Goal: Information Seeking & Learning: Learn about a topic

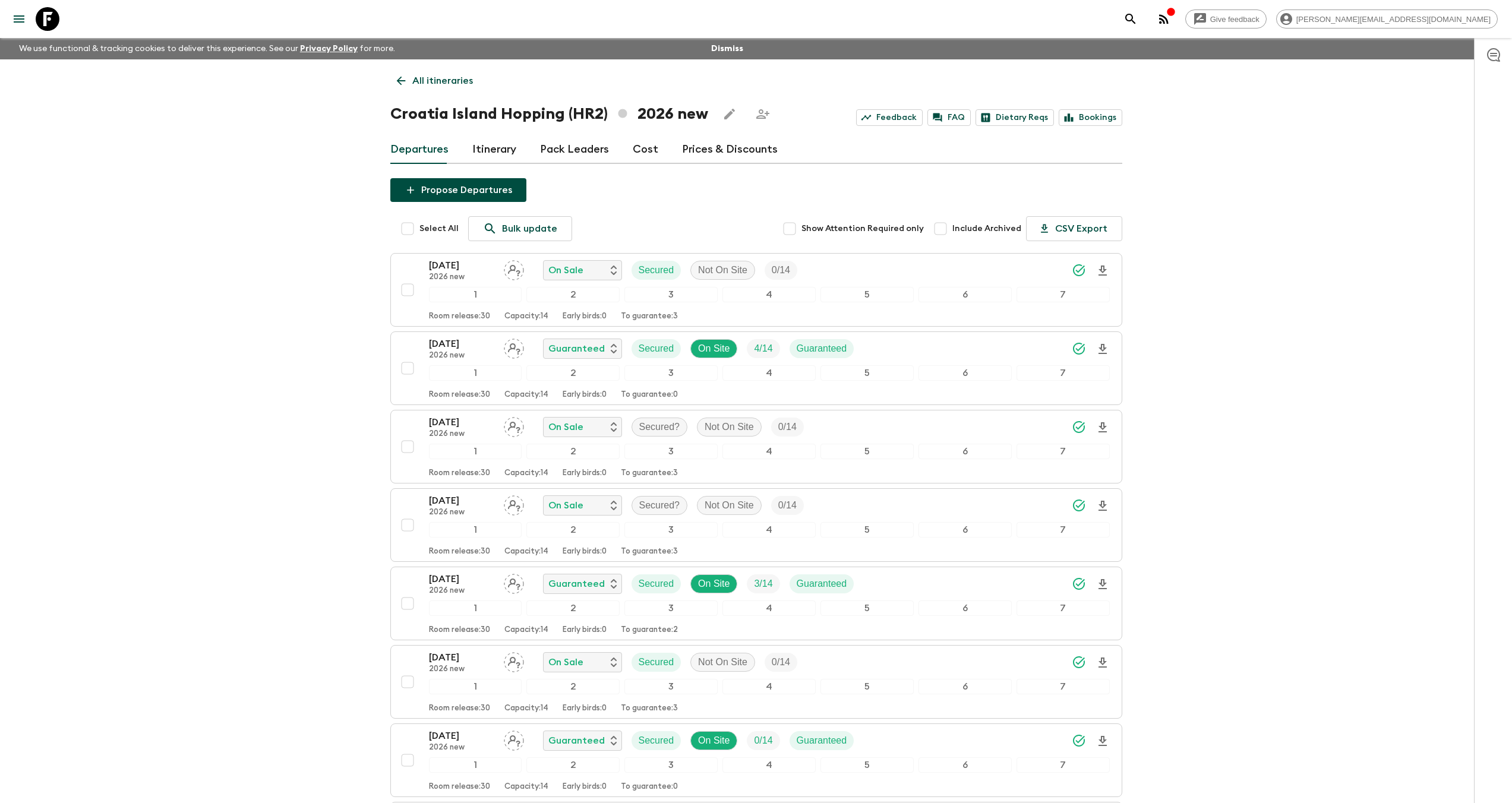
click at [50, 13] on icon at bounding box center [47, 18] width 24 height 24
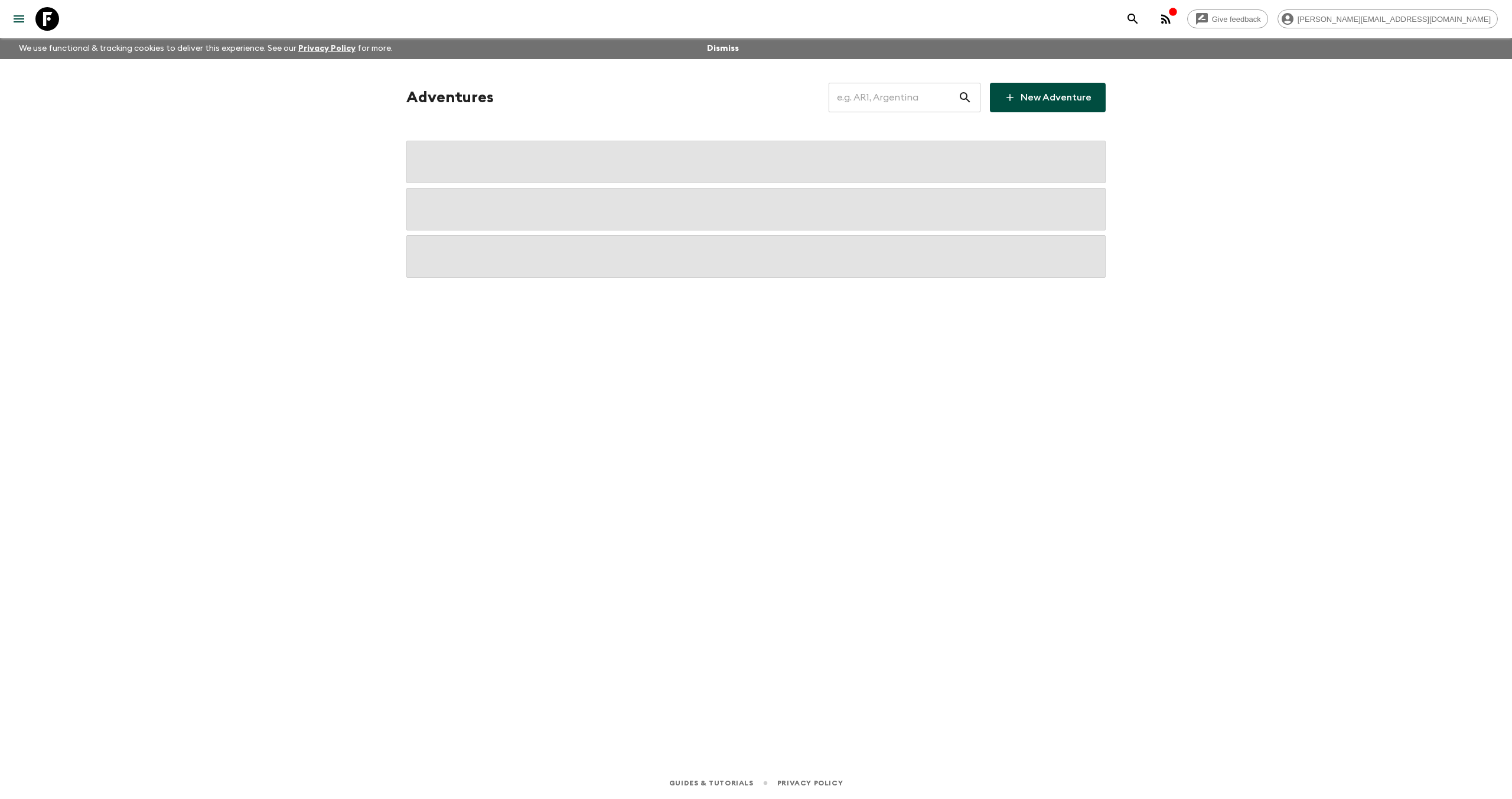
click at [862, 101] on input "text" at bounding box center [894, 97] width 130 height 33
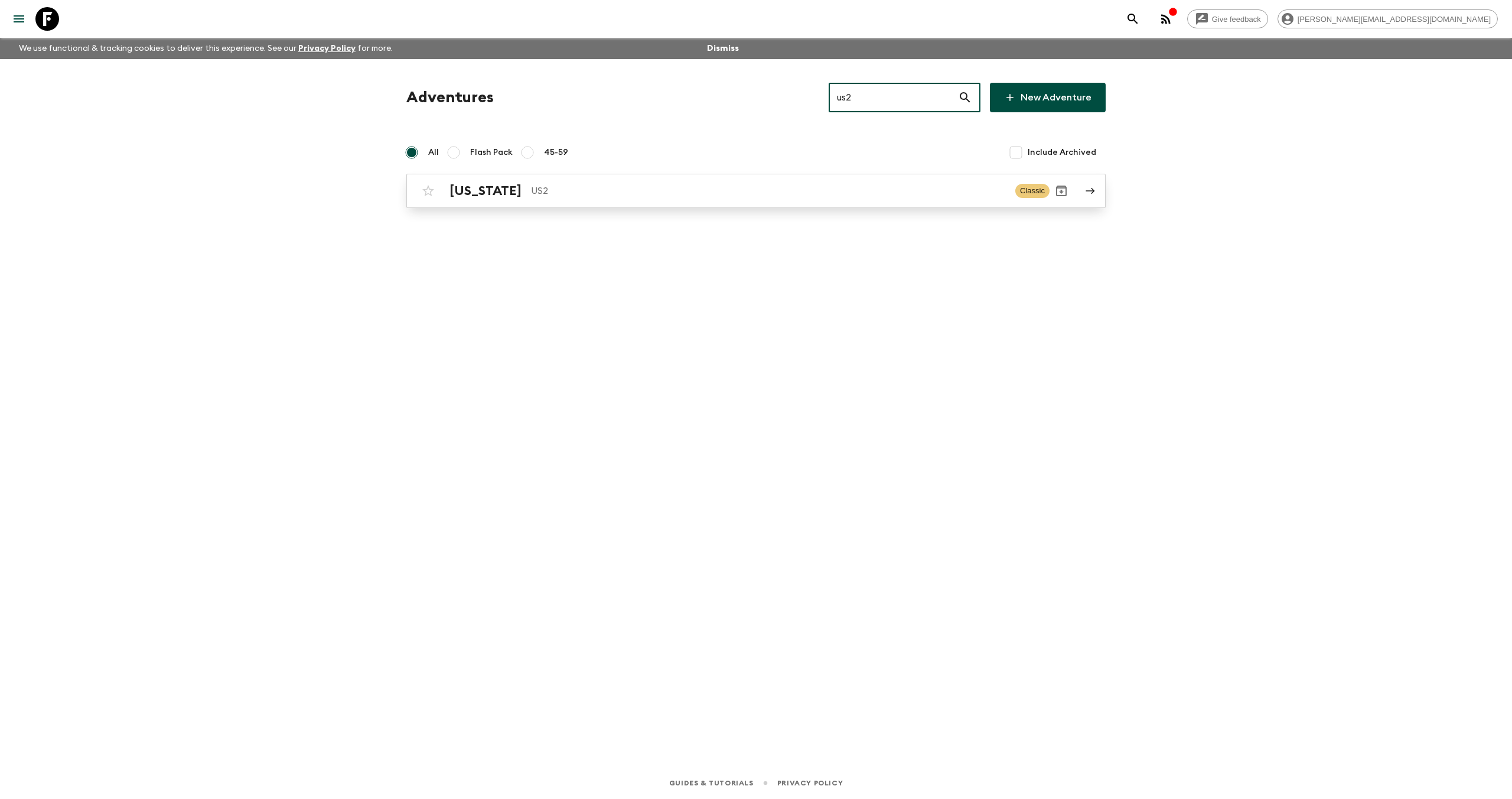
type input "us2"
click at [451, 186] on h2 "[US_STATE]" at bounding box center [485, 190] width 72 height 16
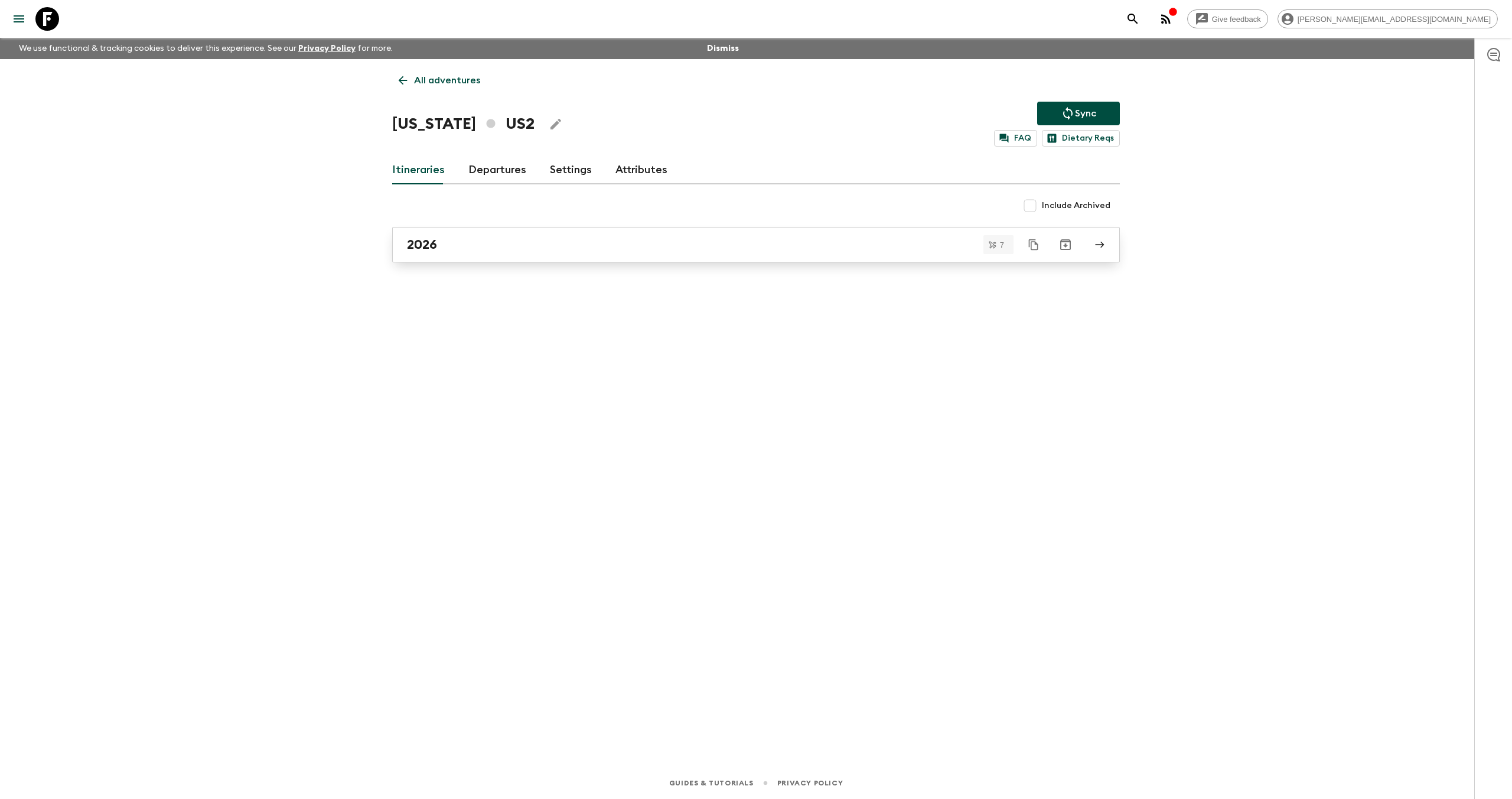
click at [431, 247] on h2 "2026" at bounding box center [422, 244] width 30 height 16
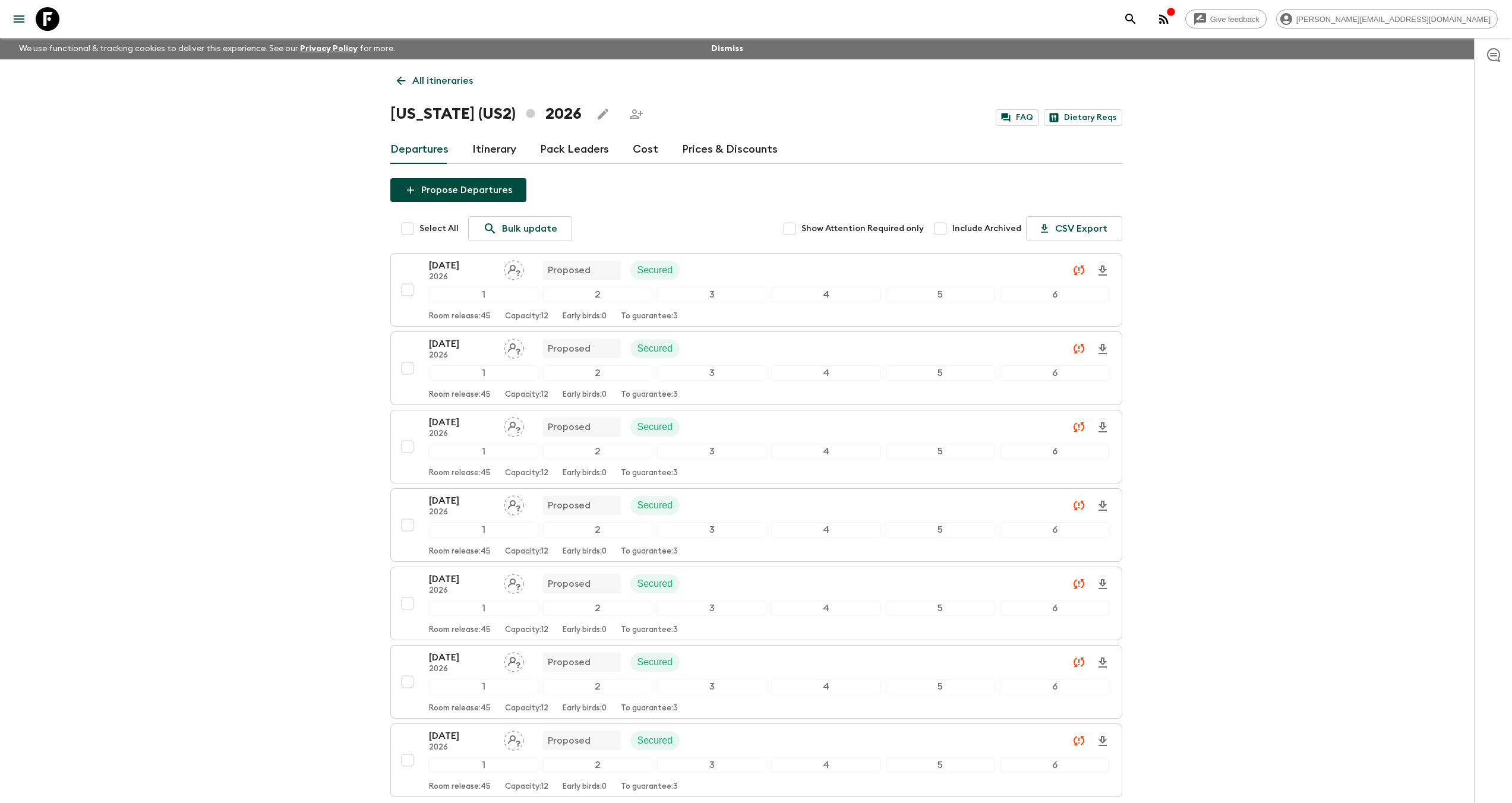
click at [501, 148] on link "Itinerary" at bounding box center [494, 149] width 44 height 29
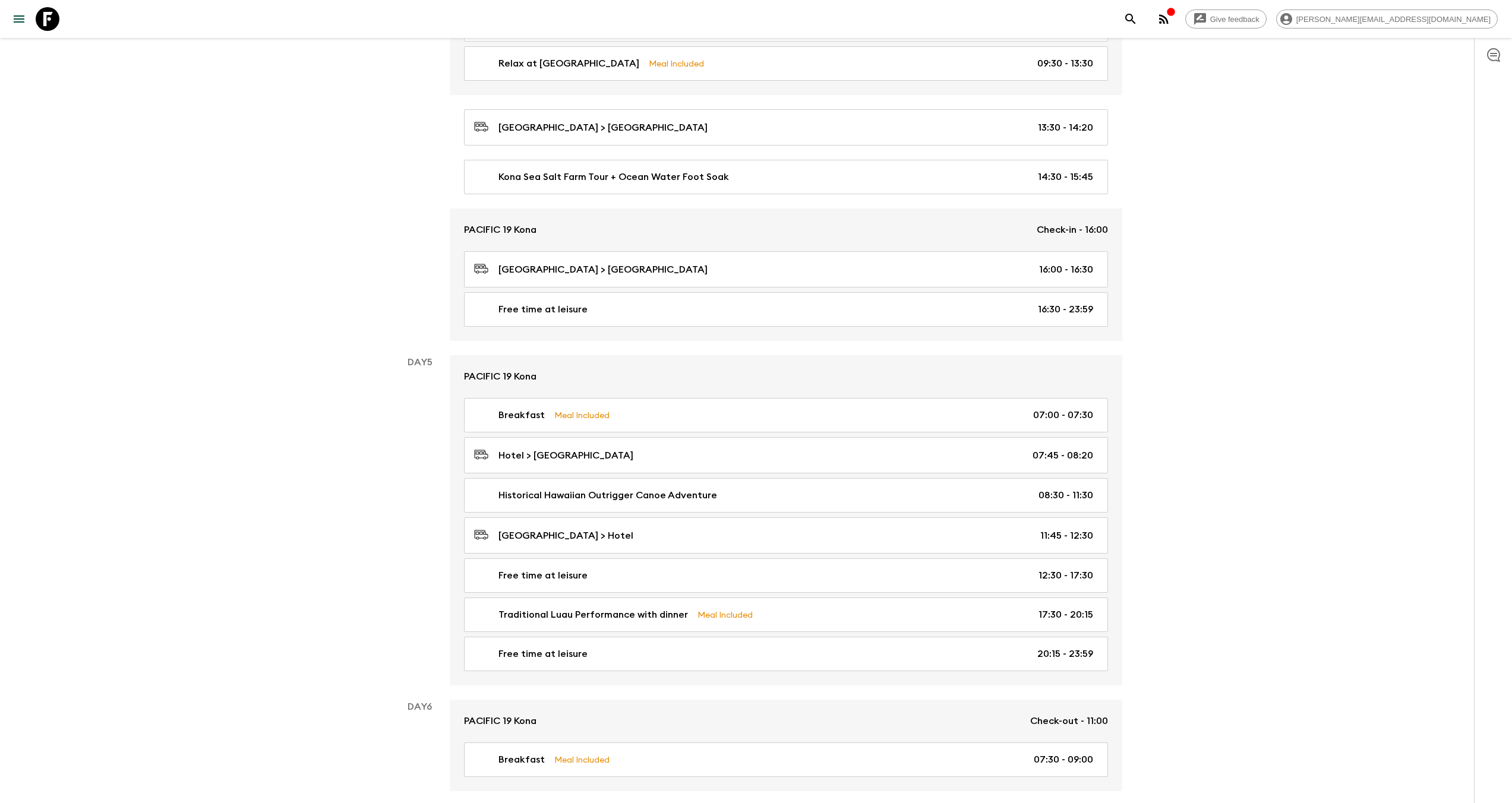
scroll to position [1256, 0]
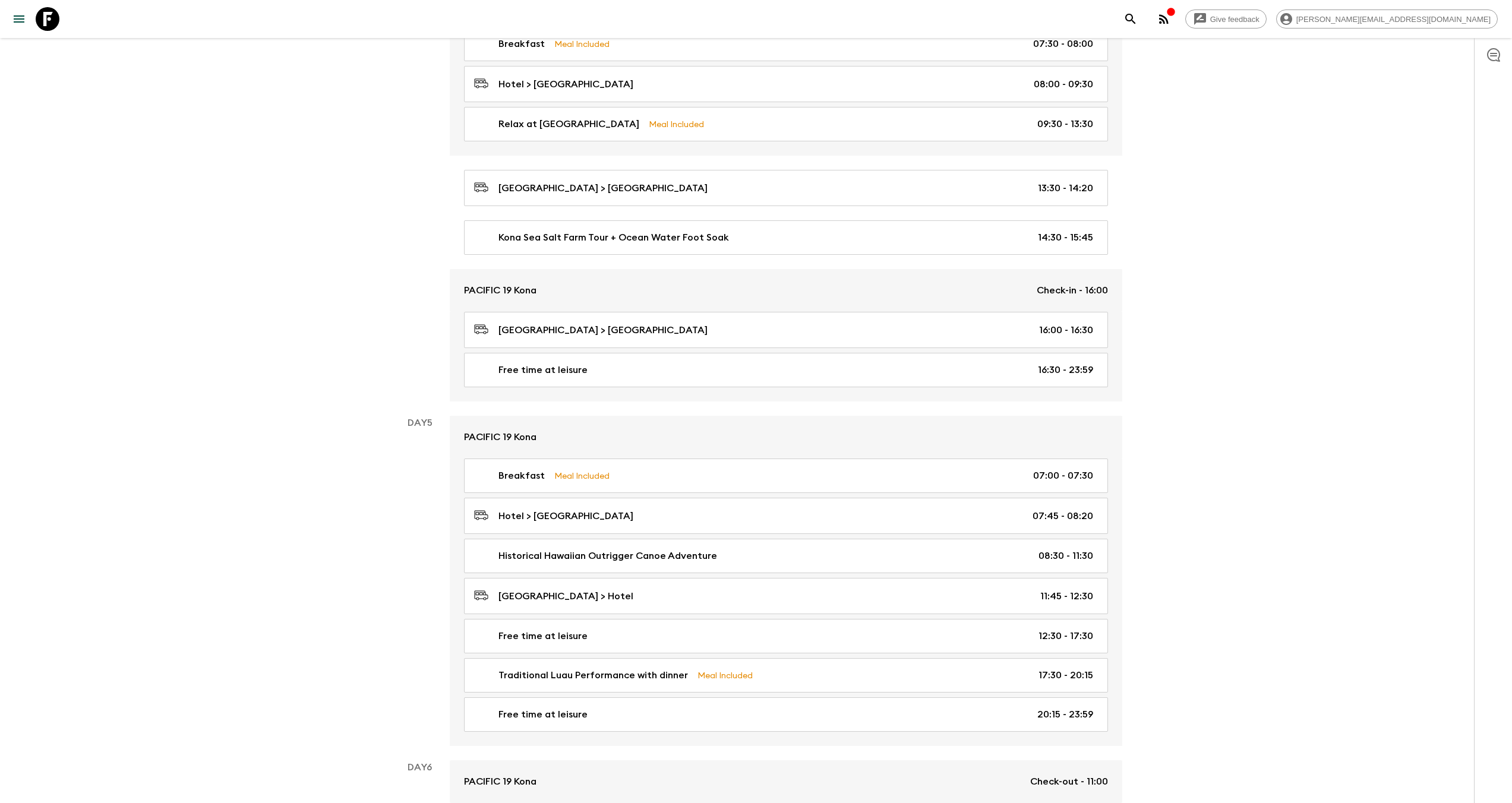
click at [55, 18] on icon at bounding box center [47, 18] width 24 height 24
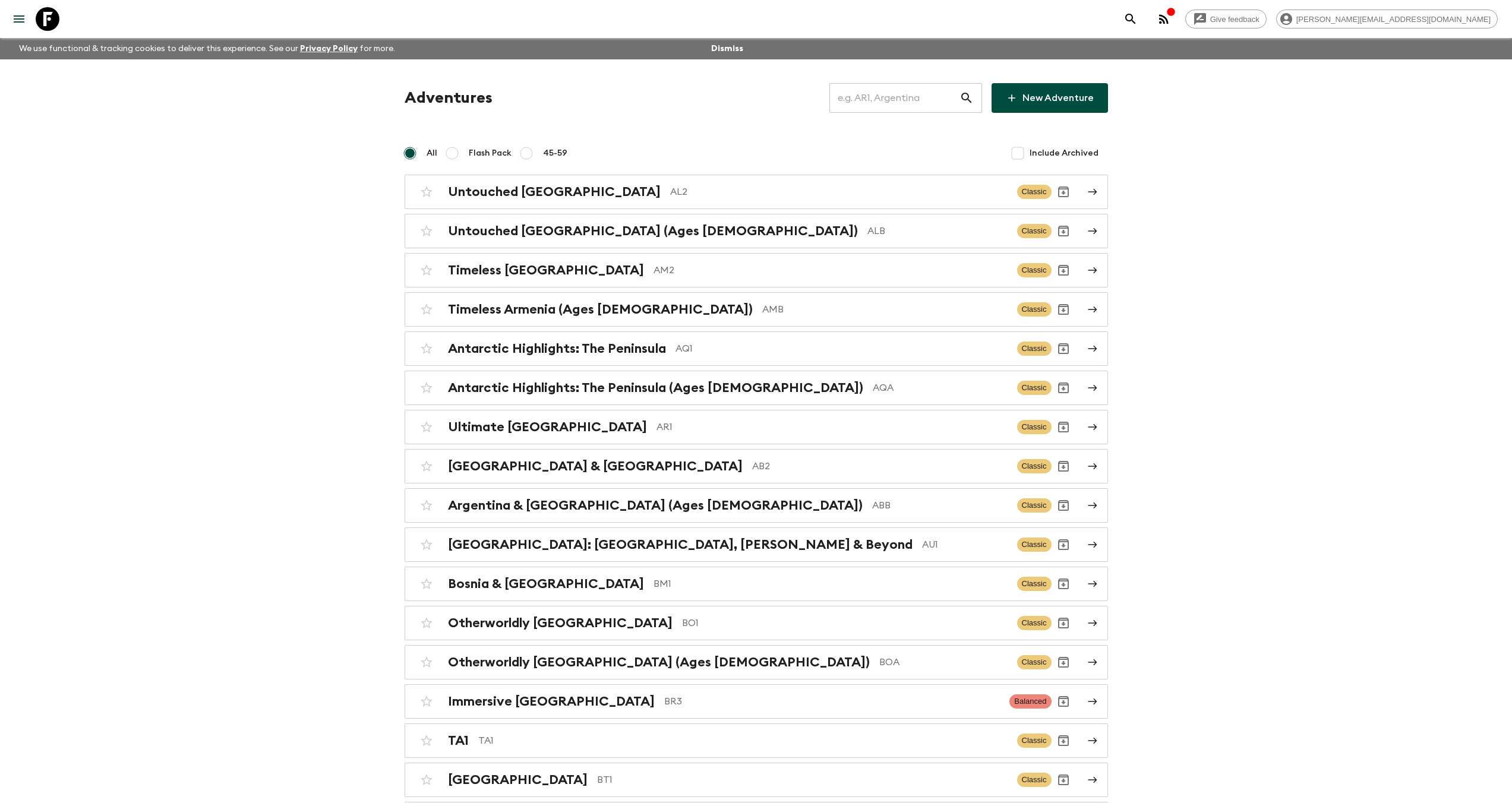
click at [941, 97] on input "text" at bounding box center [894, 98] width 130 height 33
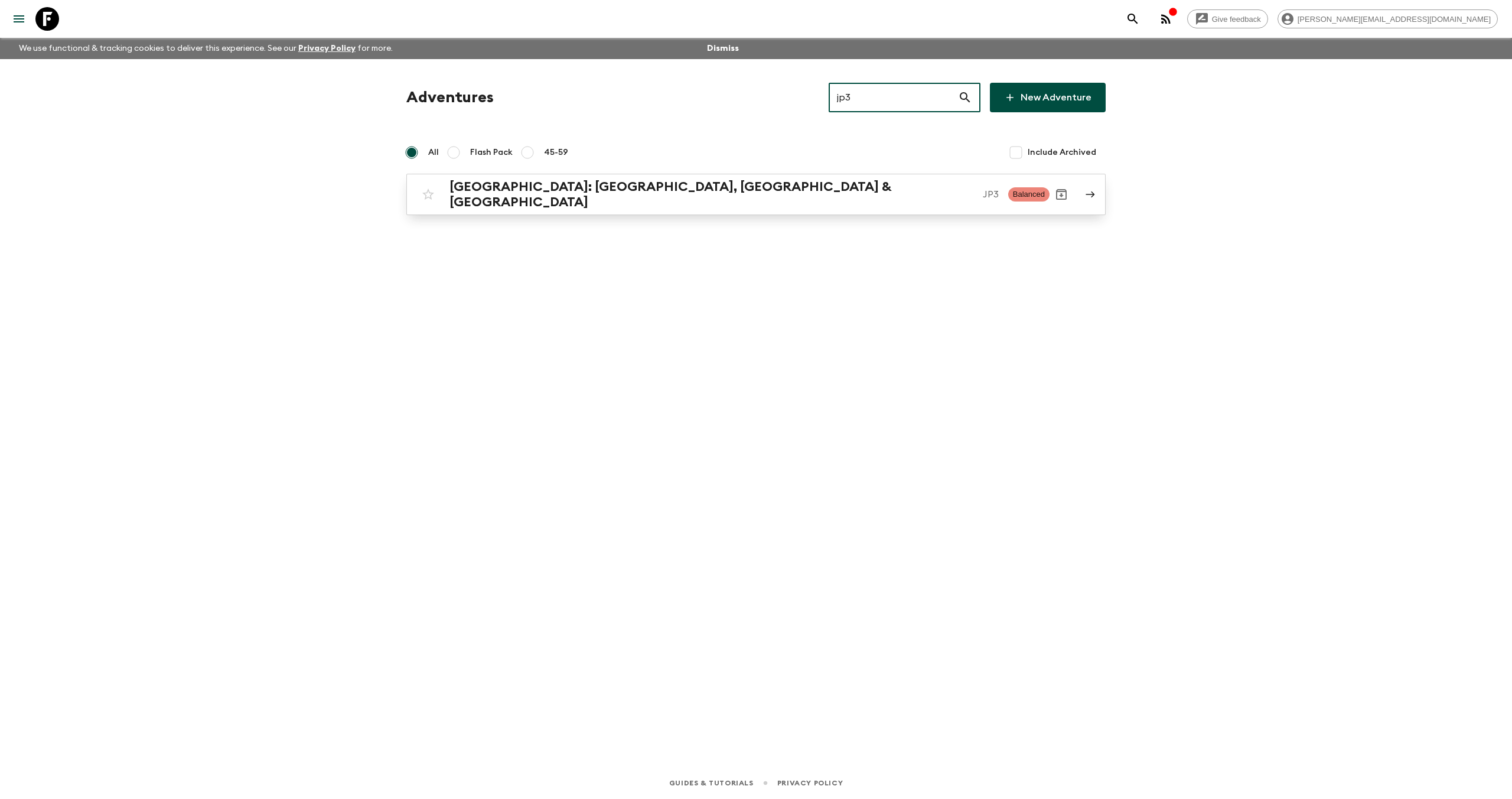
type input "jp3"
click at [629, 197] on h2 "[GEOGRAPHIC_DATA]: [GEOGRAPHIC_DATA], [GEOGRAPHIC_DATA] & [GEOGRAPHIC_DATA]" at bounding box center [711, 194] width 524 height 30
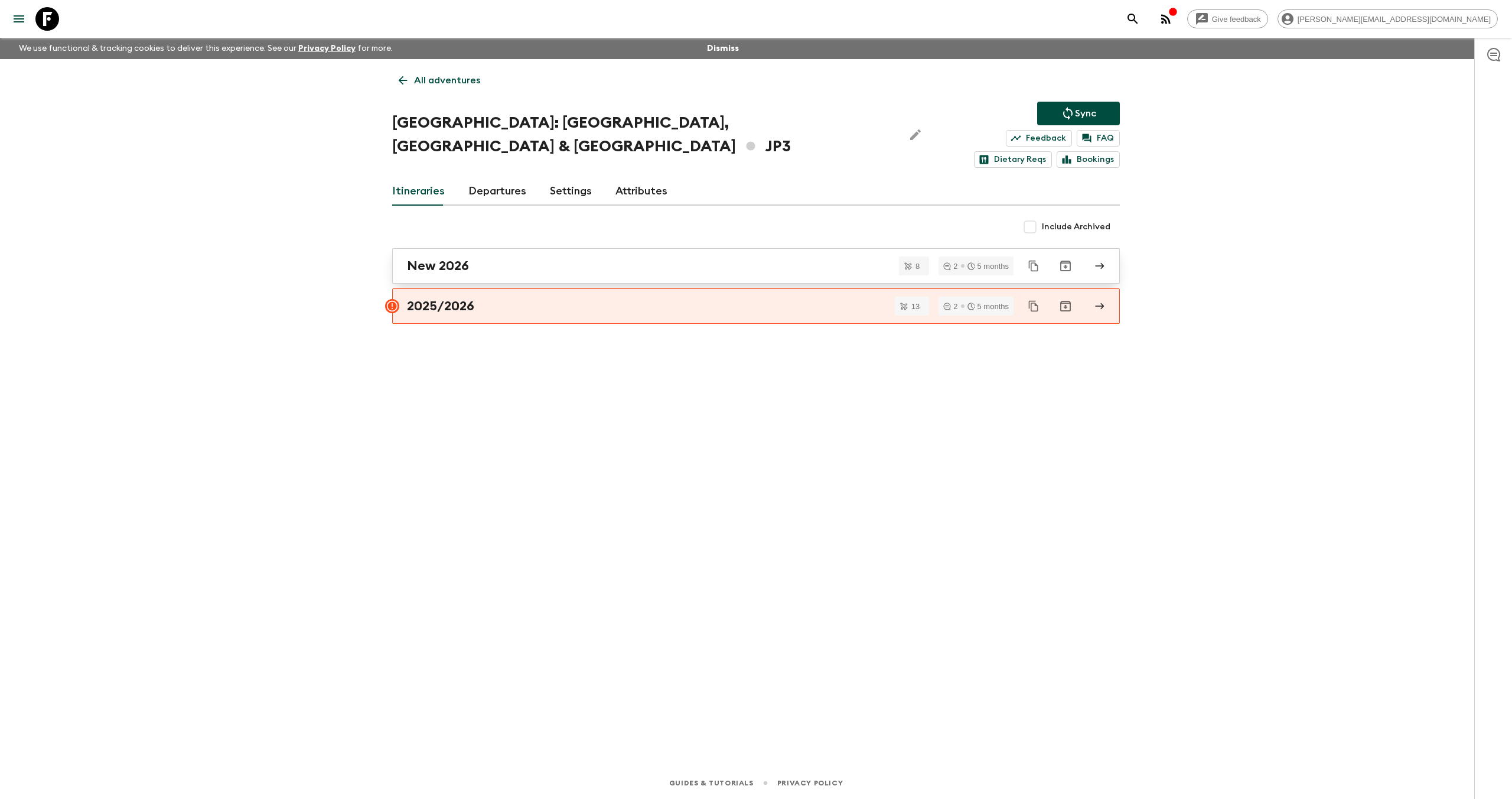
click at [547, 258] on div "New 2026" at bounding box center [745, 265] width 676 height 16
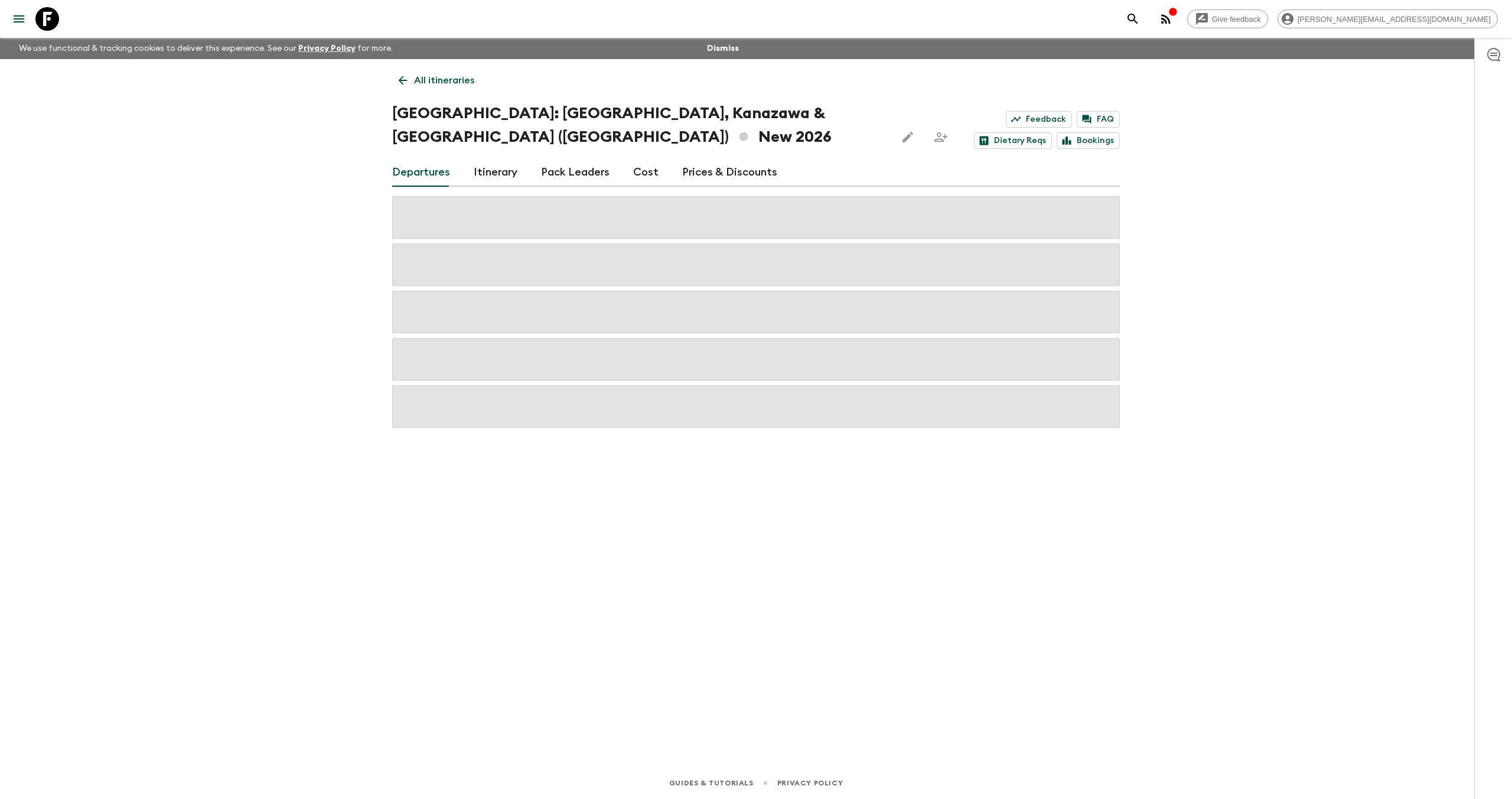
click at [1170, 16] on icon "button" at bounding box center [1166, 19] width 9 height 9
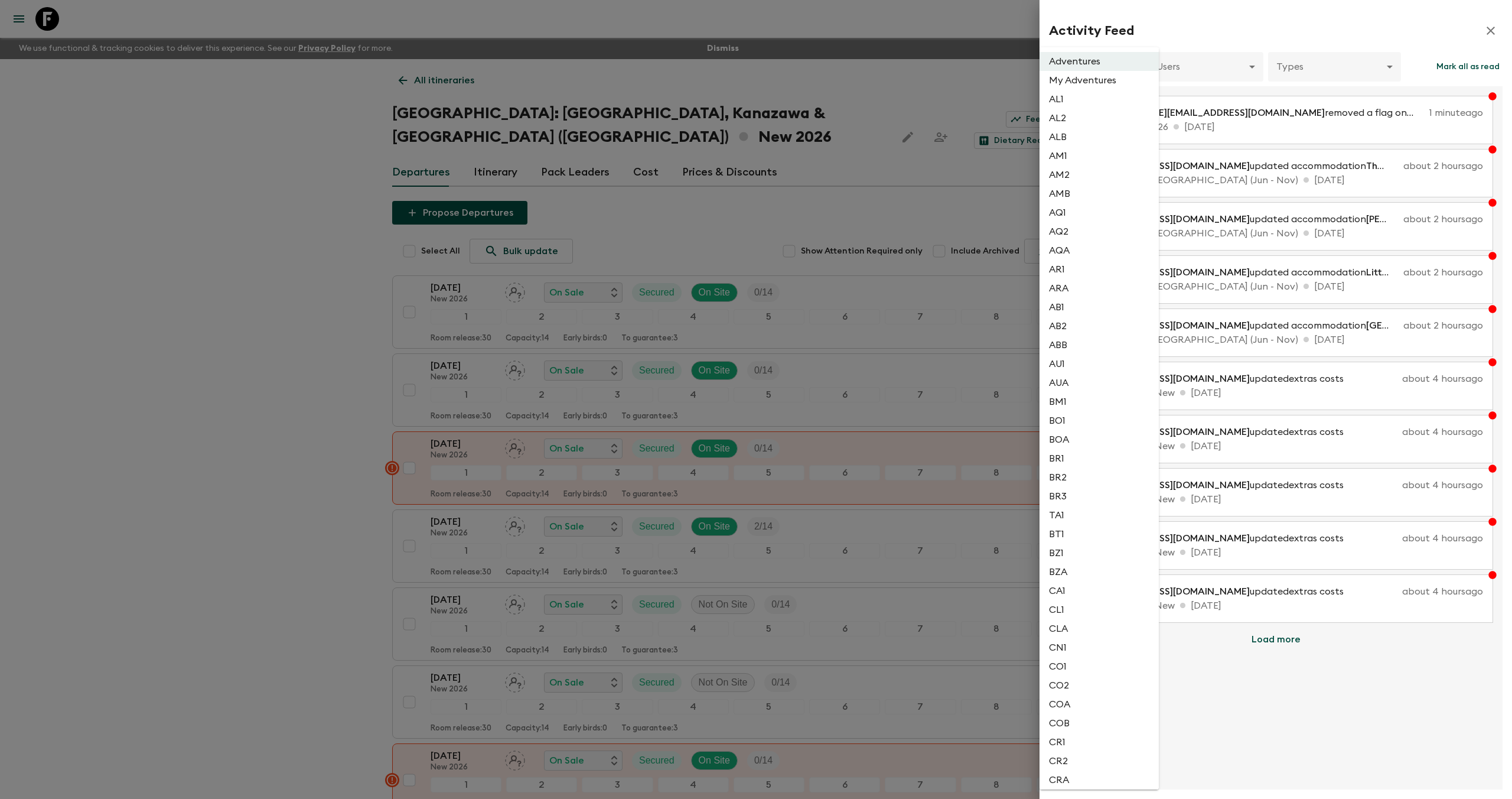
click at [1108, 66] on body "Give feedback [PERSON_NAME][EMAIL_ADDRESS][DOMAIN_NAME] We use functional & tra…" at bounding box center [756, 501] width 1512 height 1002
click at [1089, 510] on li "JPC" at bounding box center [1099, 513] width 119 height 19
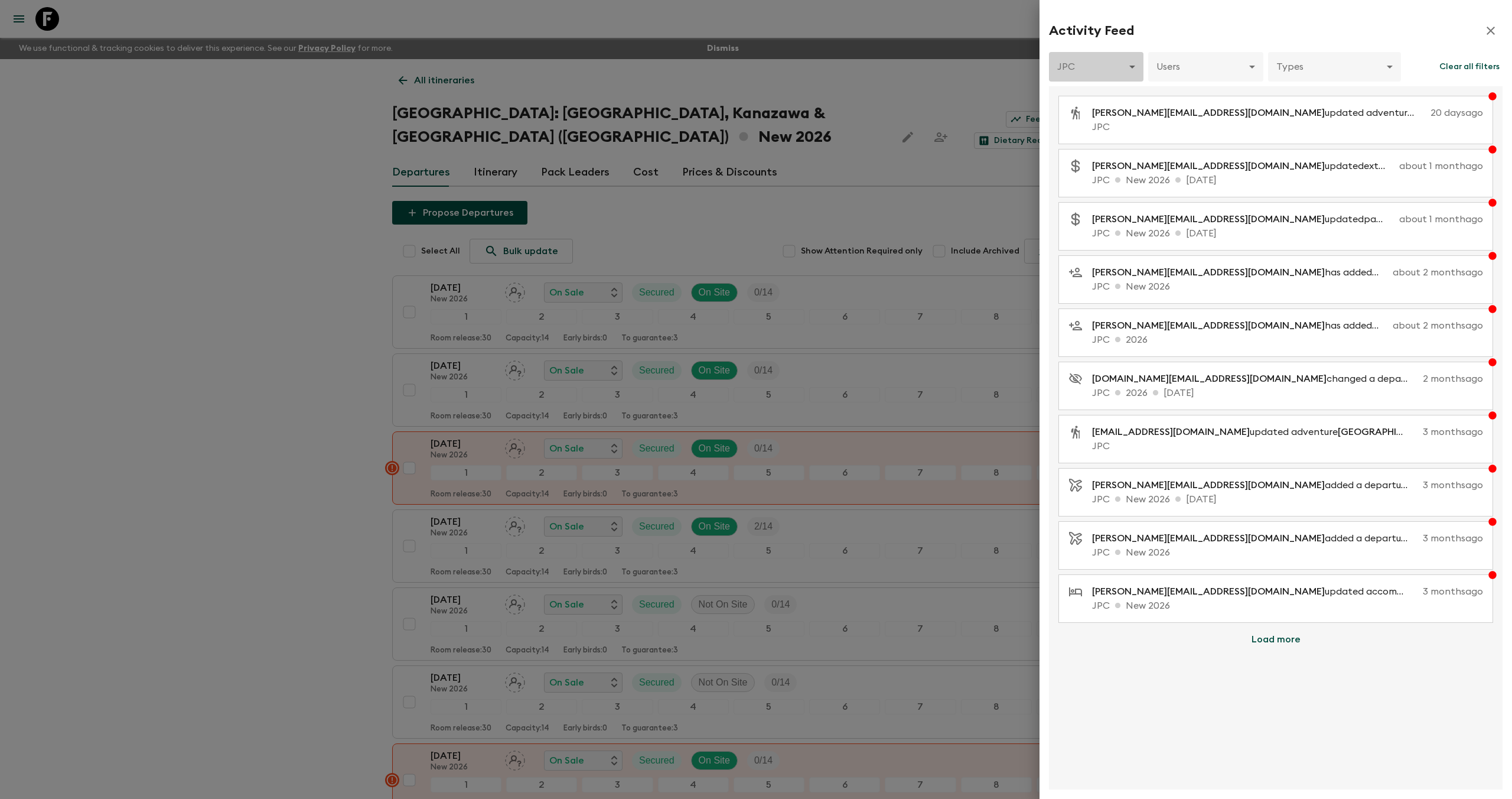
click at [1129, 62] on body "Give feedback [PERSON_NAME][EMAIL_ADDRESS][DOMAIN_NAME] We use functional & tra…" at bounding box center [756, 501] width 1512 height 1002
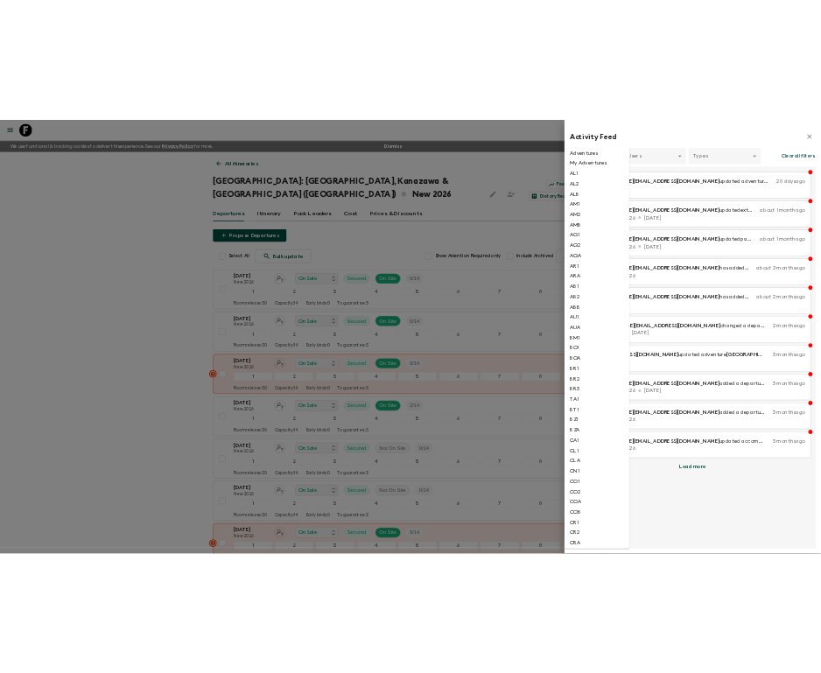
scroll to position [2103, 0]
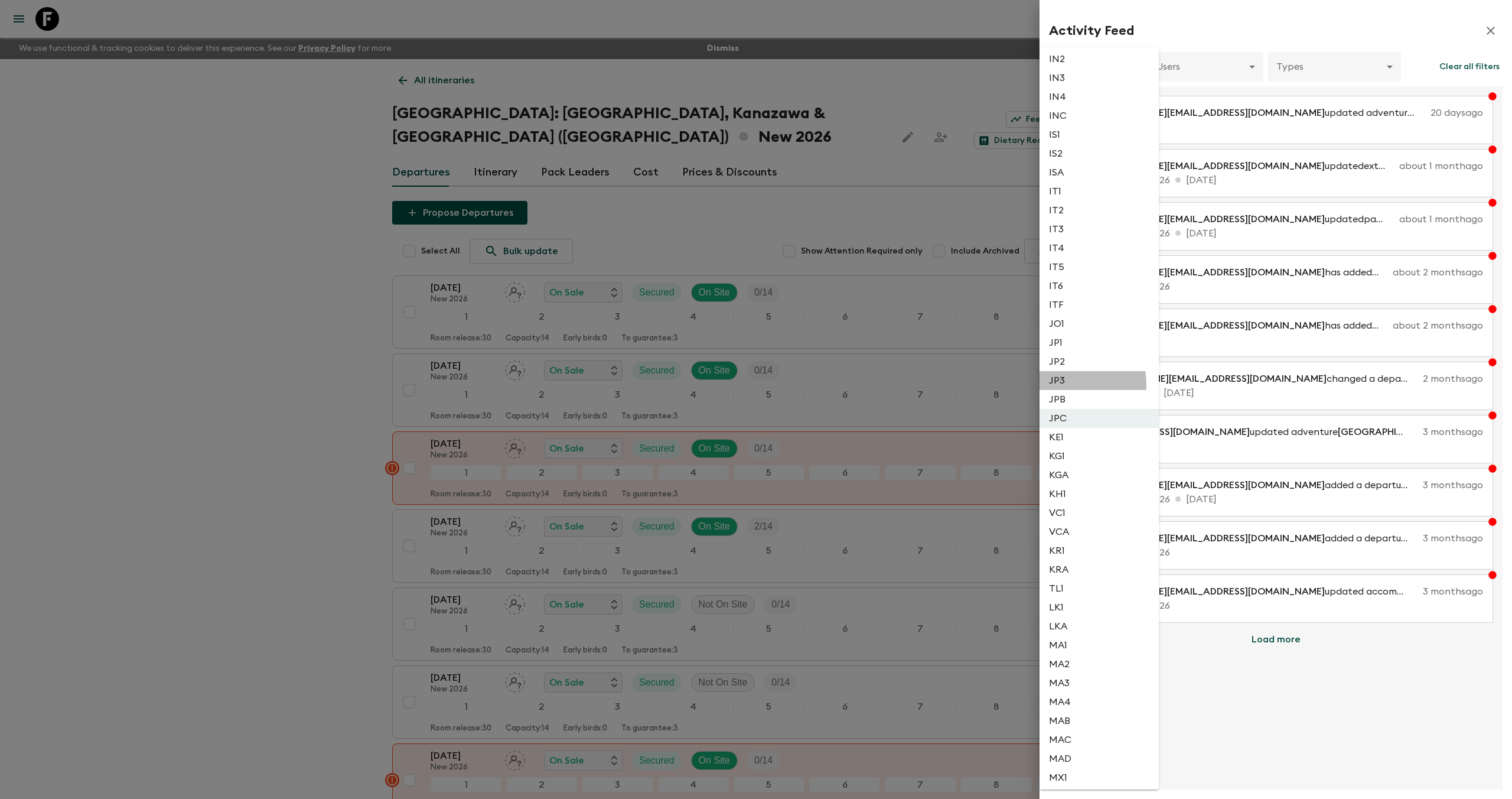
click at [1068, 385] on li "JP3" at bounding box center [1099, 380] width 119 height 19
type input "06ad3a6e-4af5-4584-9f45-251a9656d246"
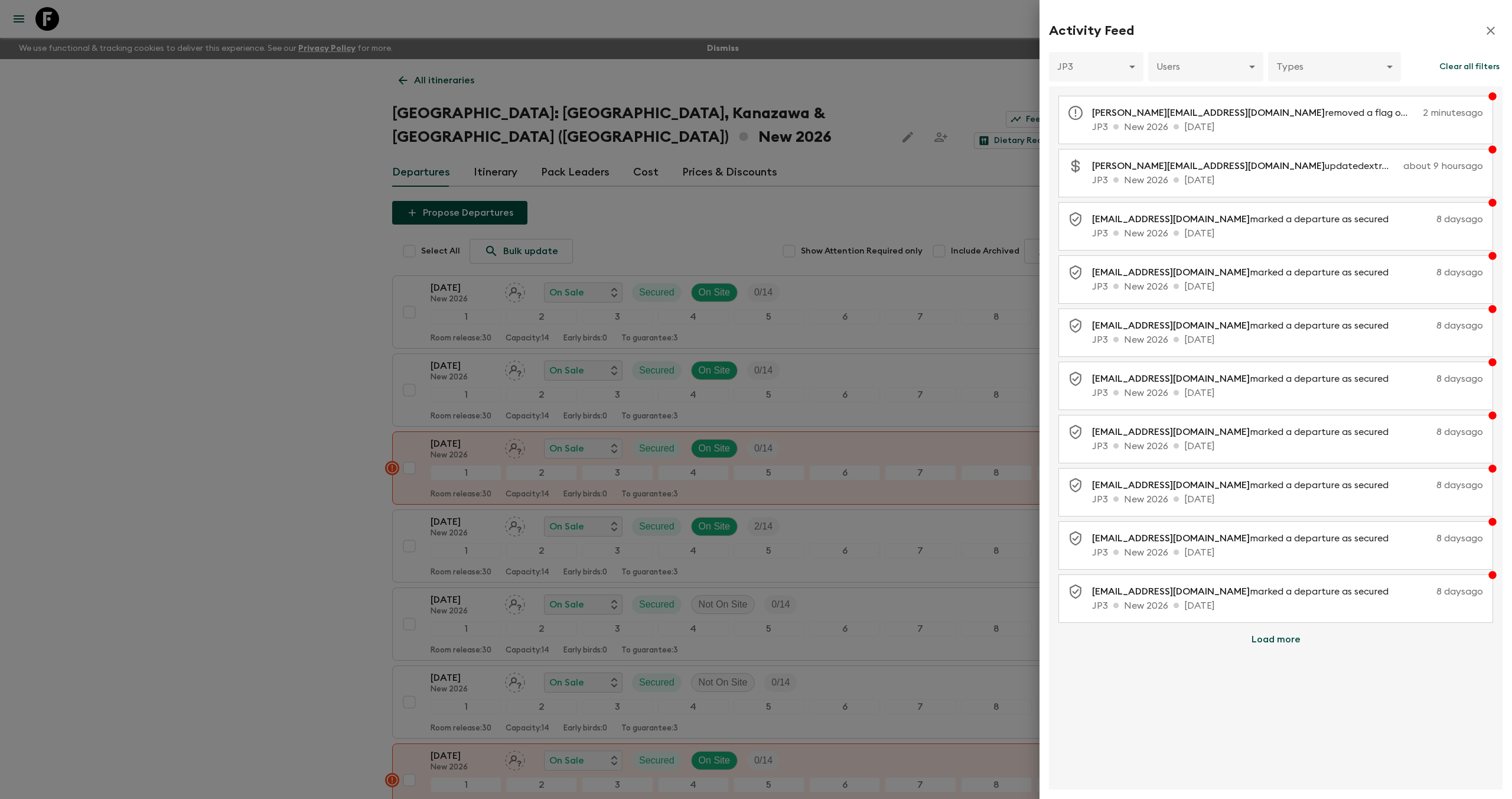
click at [933, 70] on div at bounding box center [756, 399] width 1512 height 799
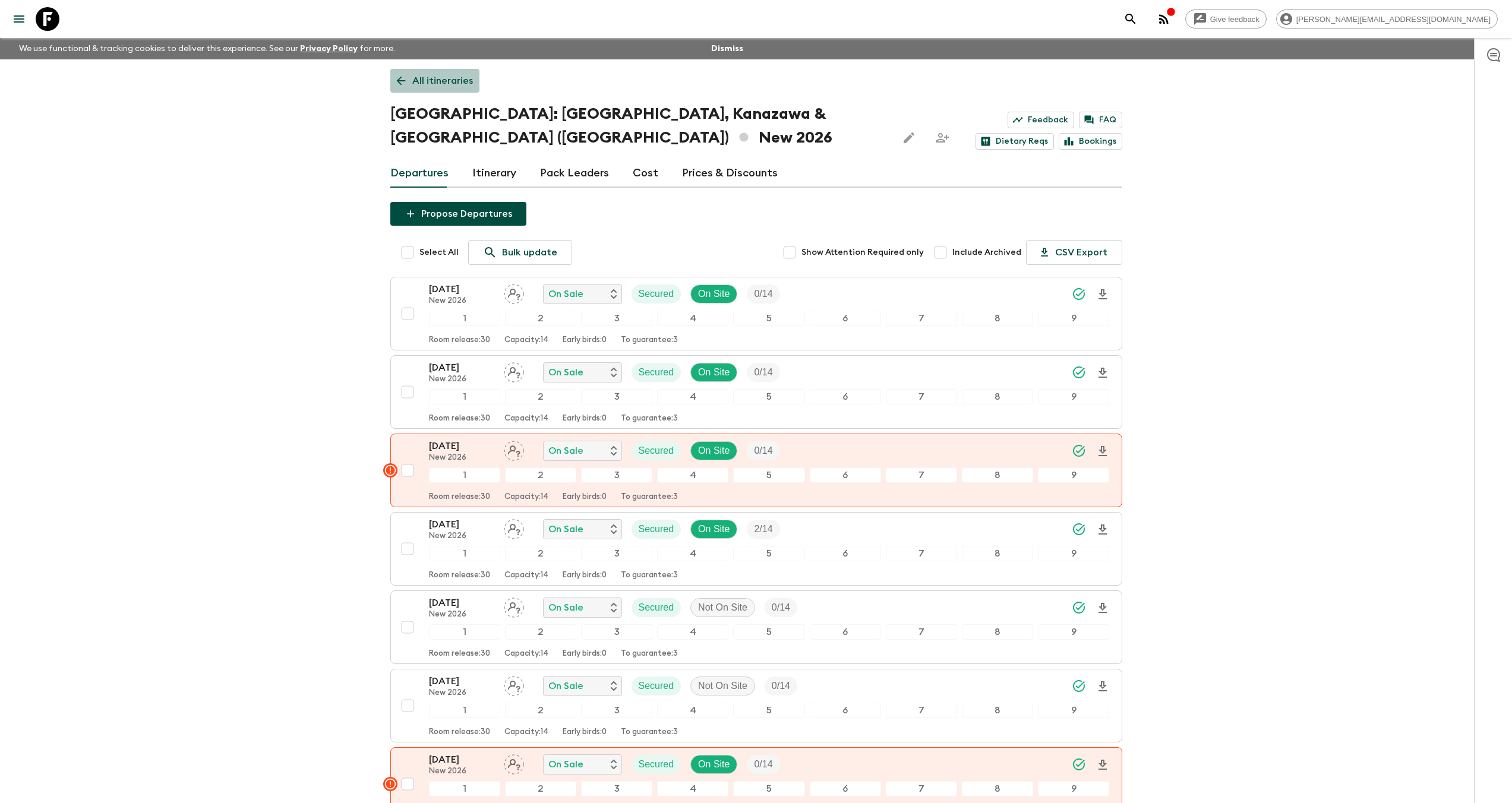
click at [424, 85] on p "All itineraries" at bounding box center [442, 80] width 60 height 14
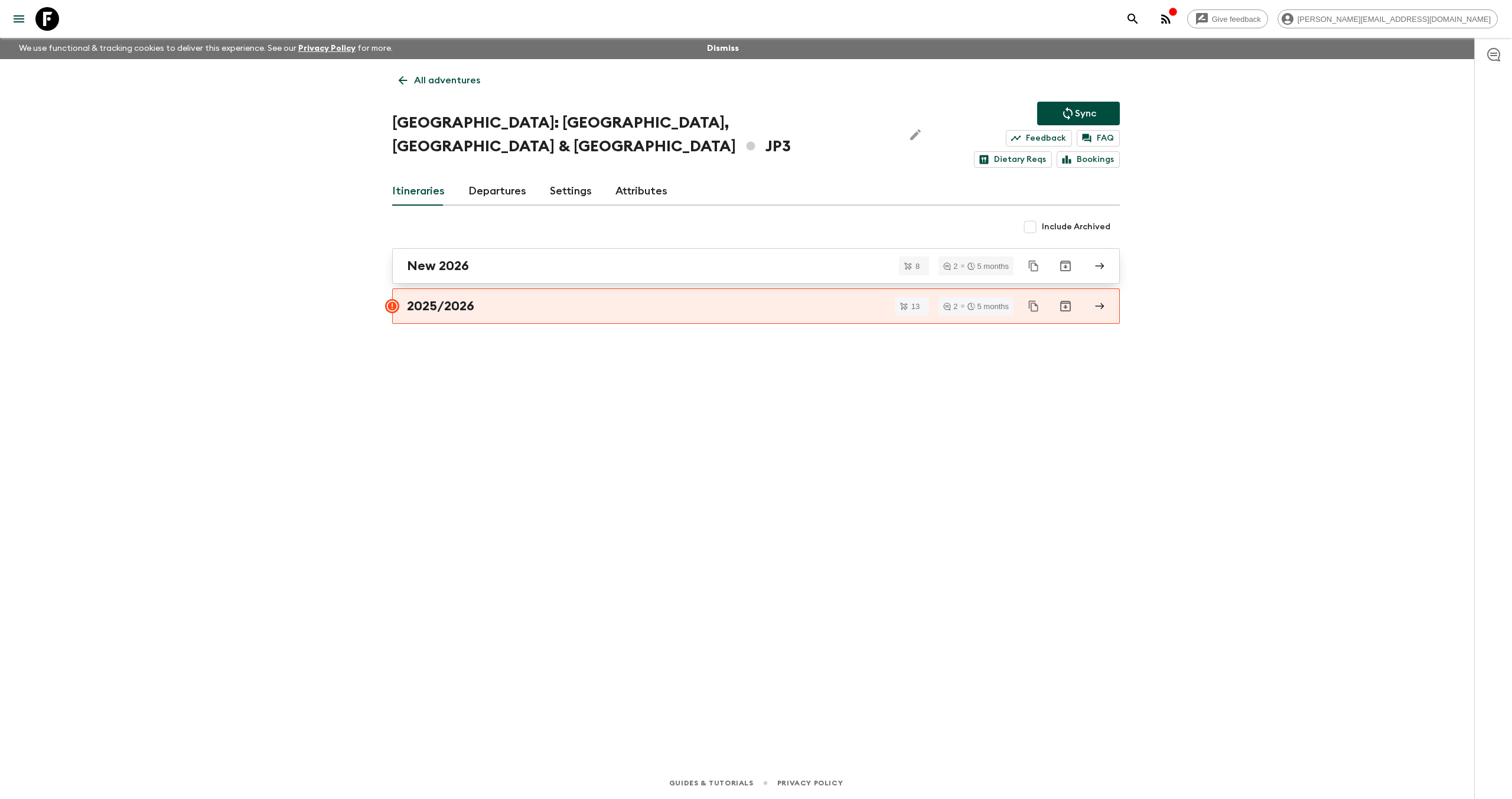
click at [456, 258] on h2 "New 2026" at bounding box center [438, 265] width 62 height 16
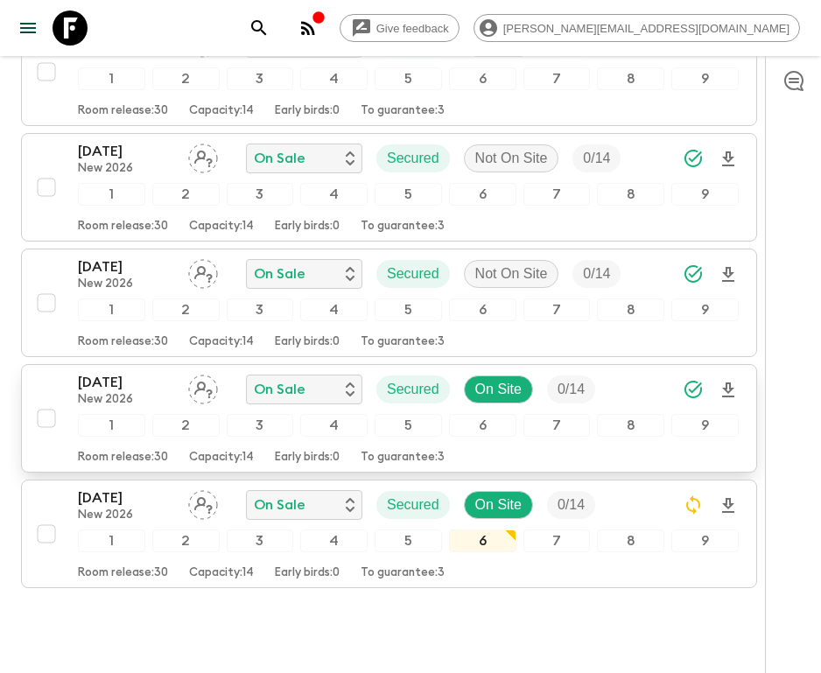
scroll to position [832, 0]
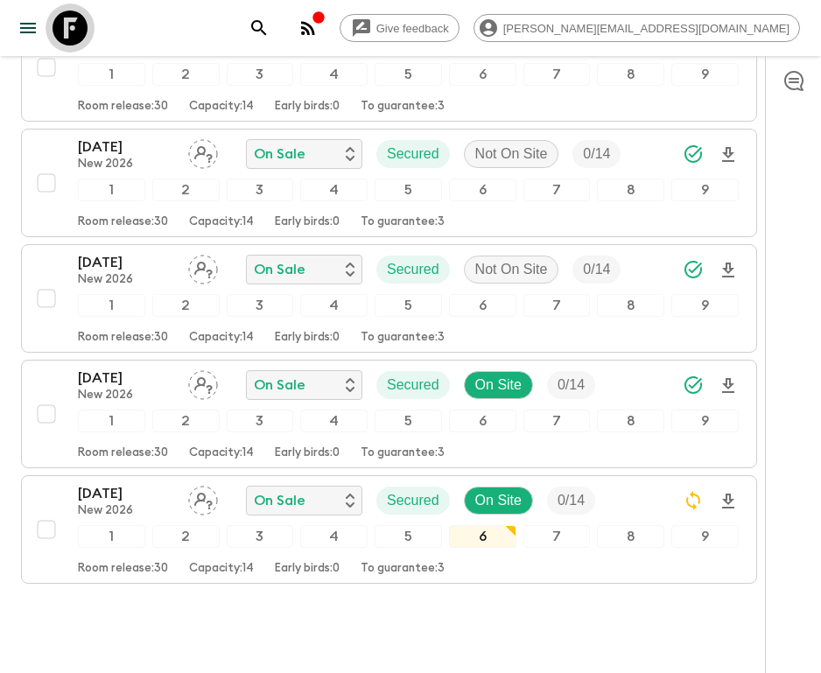
click at [67, 34] on icon at bounding box center [69, 27] width 35 height 35
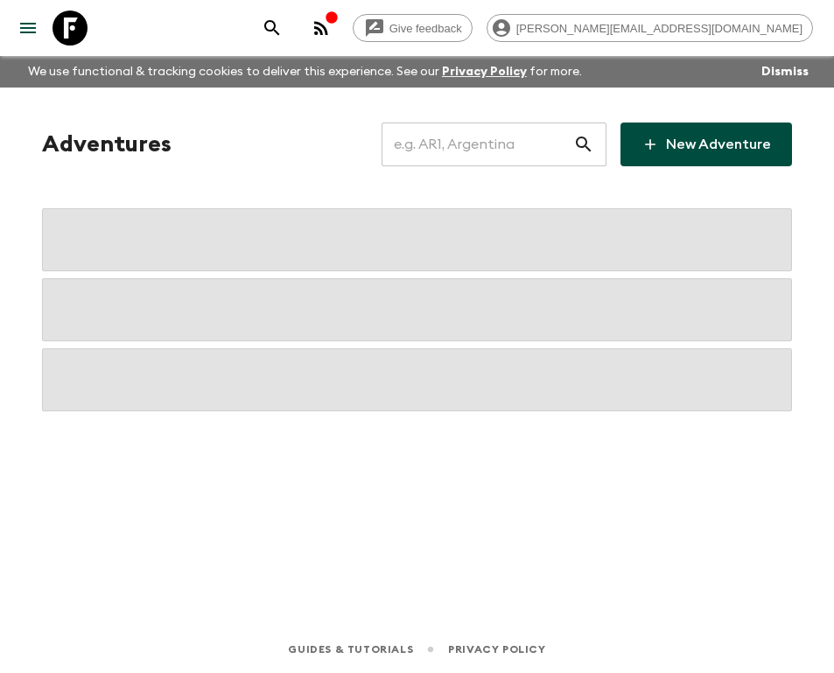
click at [471, 136] on input "text" at bounding box center [477, 144] width 192 height 49
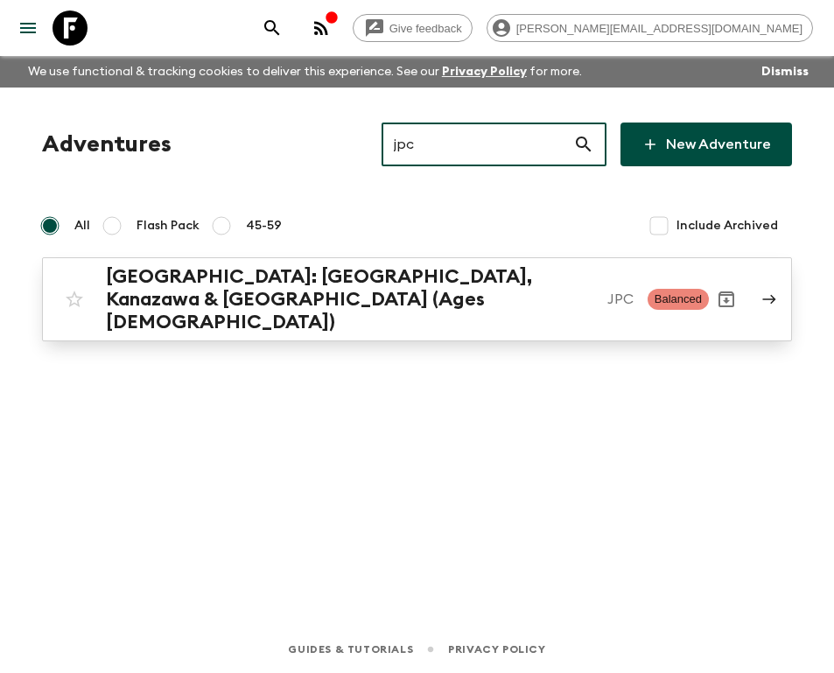
type input "jpc"
click at [369, 272] on h2 "[GEOGRAPHIC_DATA]: [GEOGRAPHIC_DATA], Kanazawa & [GEOGRAPHIC_DATA] (Ages [DEMOG…" at bounding box center [349, 299] width 487 height 68
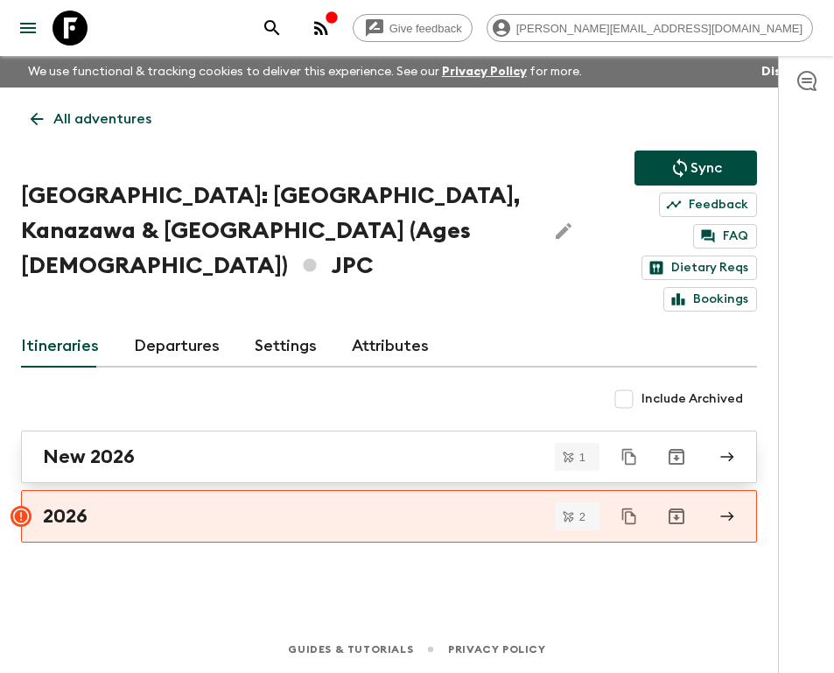
click at [141, 430] on link "New 2026" at bounding box center [389, 456] width 736 height 52
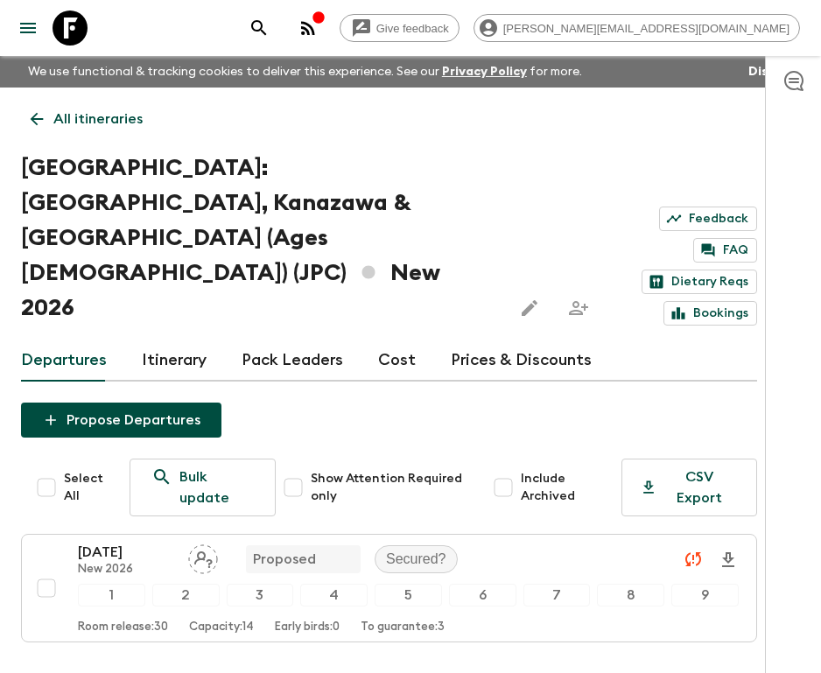
click at [32, 125] on icon at bounding box center [36, 118] width 19 height 19
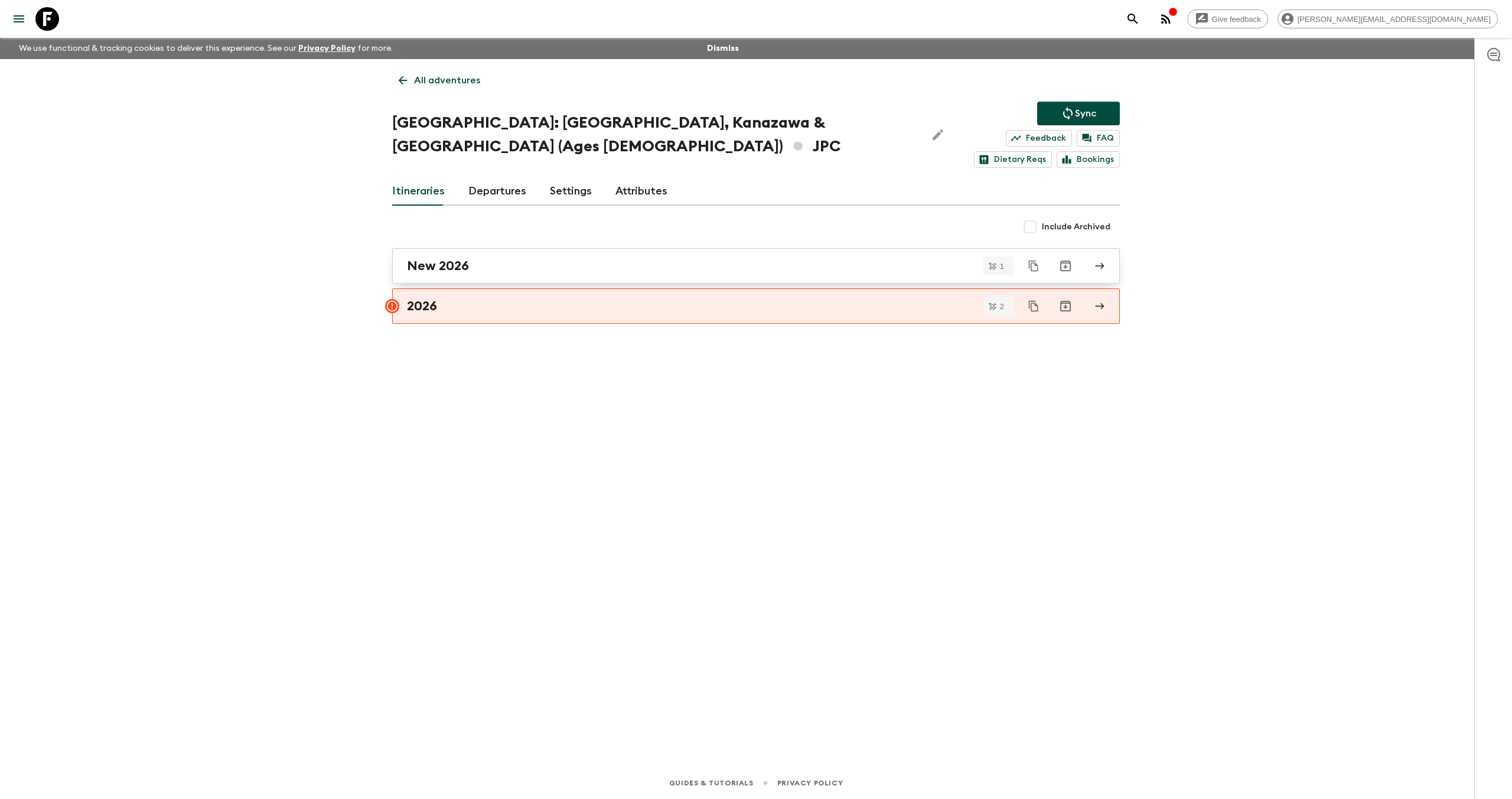
click at [457, 253] on link "New 2026" at bounding box center [756, 265] width 728 height 35
click at [51, 20] on icon at bounding box center [47, 18] width 24 height 24
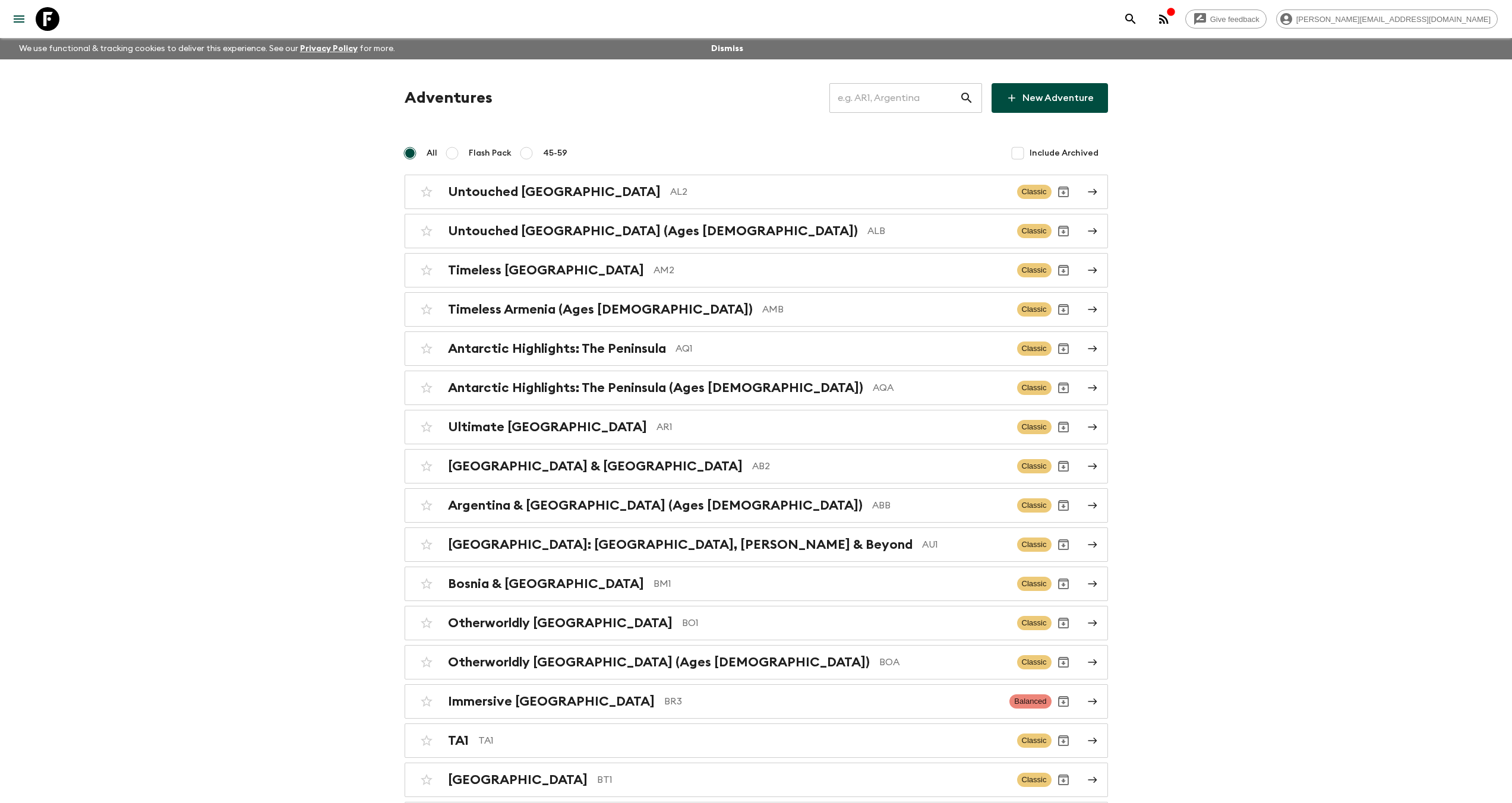
click at [893, 97] on input "text" at bounding box center [894, 98] width 130 height 33
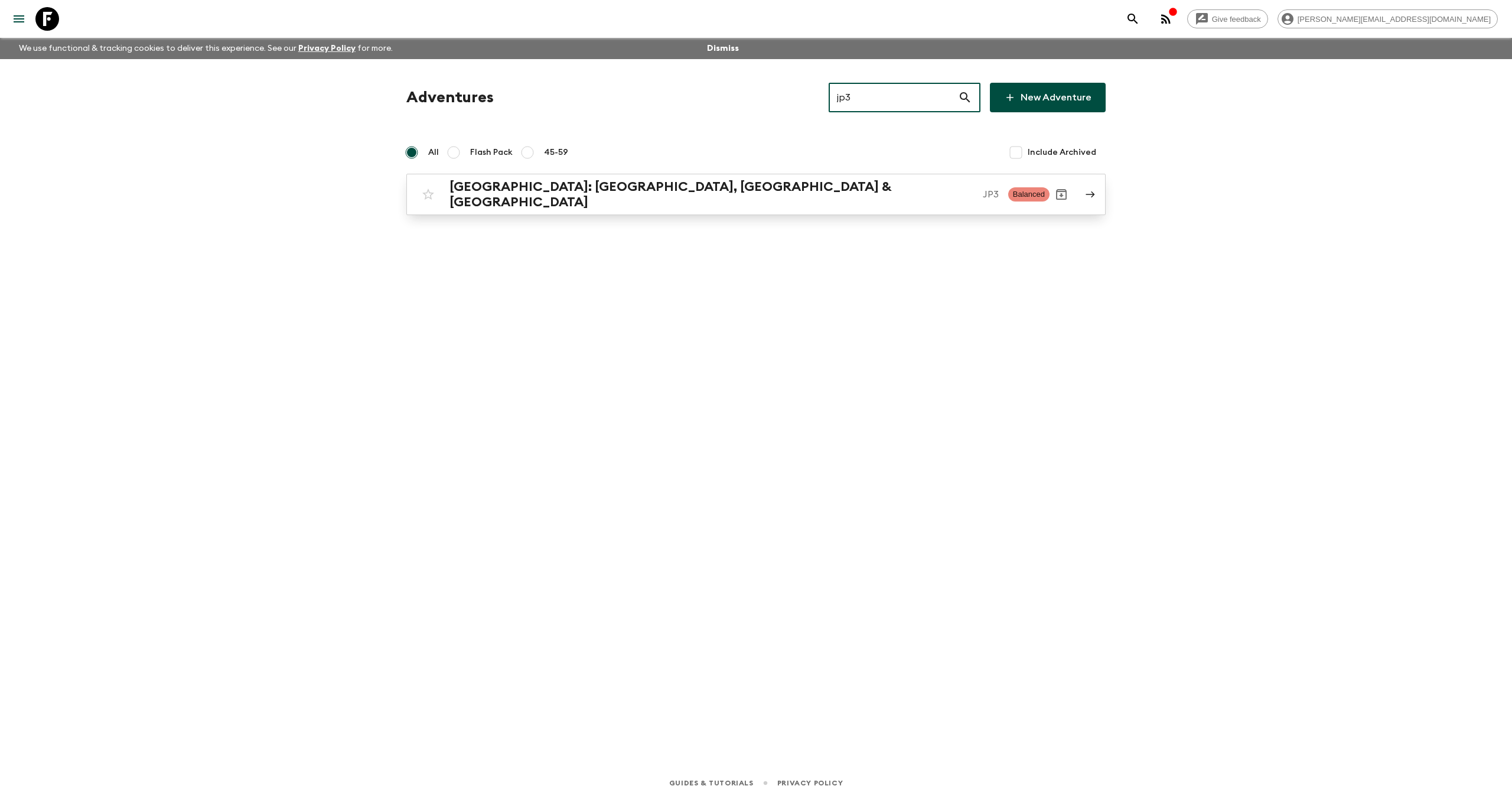
type input "jp3"
click at [585, 193] on h2 "[GEOGRAPHIC_DATA]: [GEOGRAPHIC_DATA], [GEOGRAPHIC_DATA] & [GEOGRAPHIC_DATA]" at bounding box center [711, 194] width 524 height 30
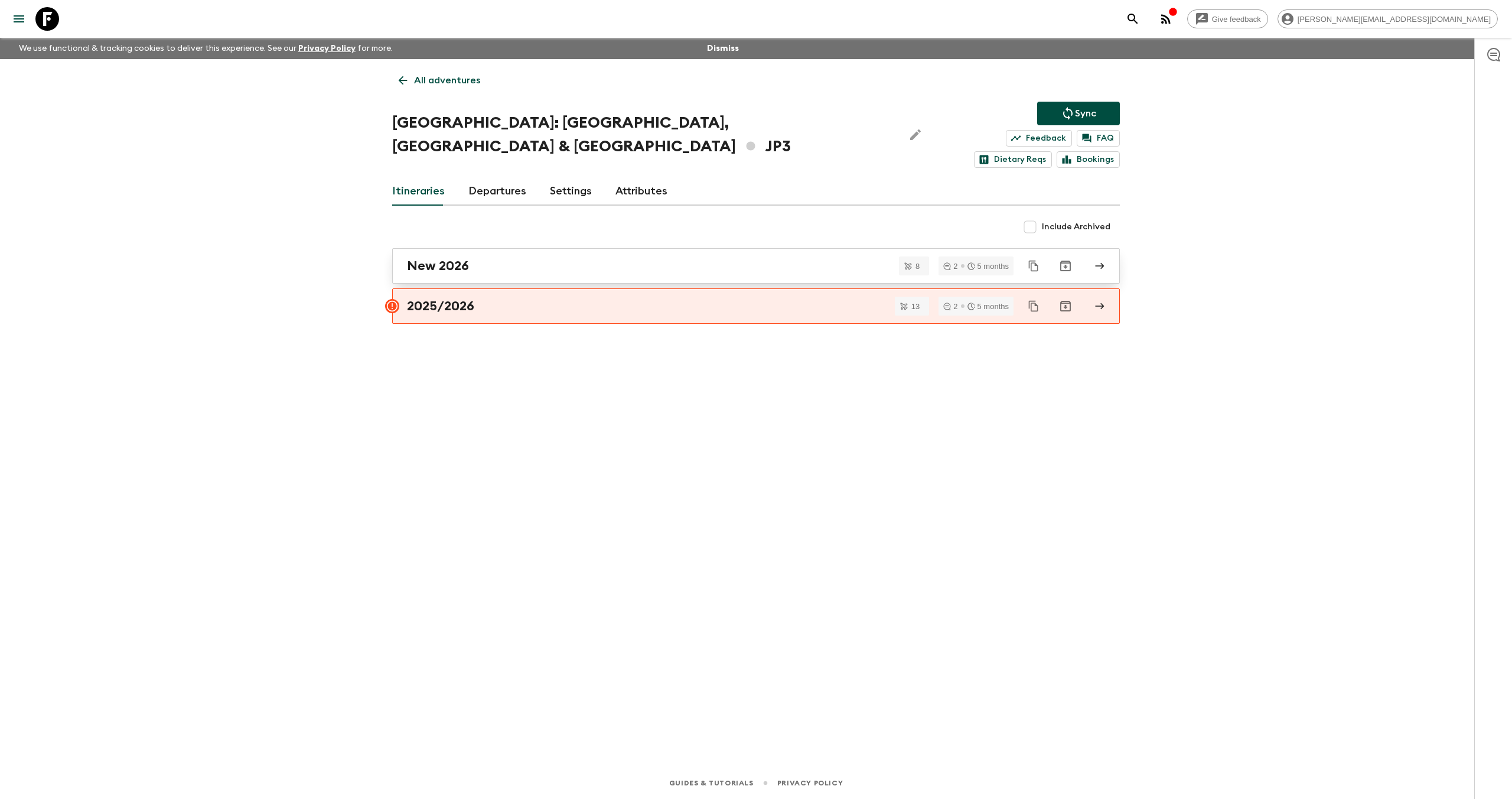
click at [475, 258] on div "New 2026" at bounding box center [745, 265] width 676 height 16
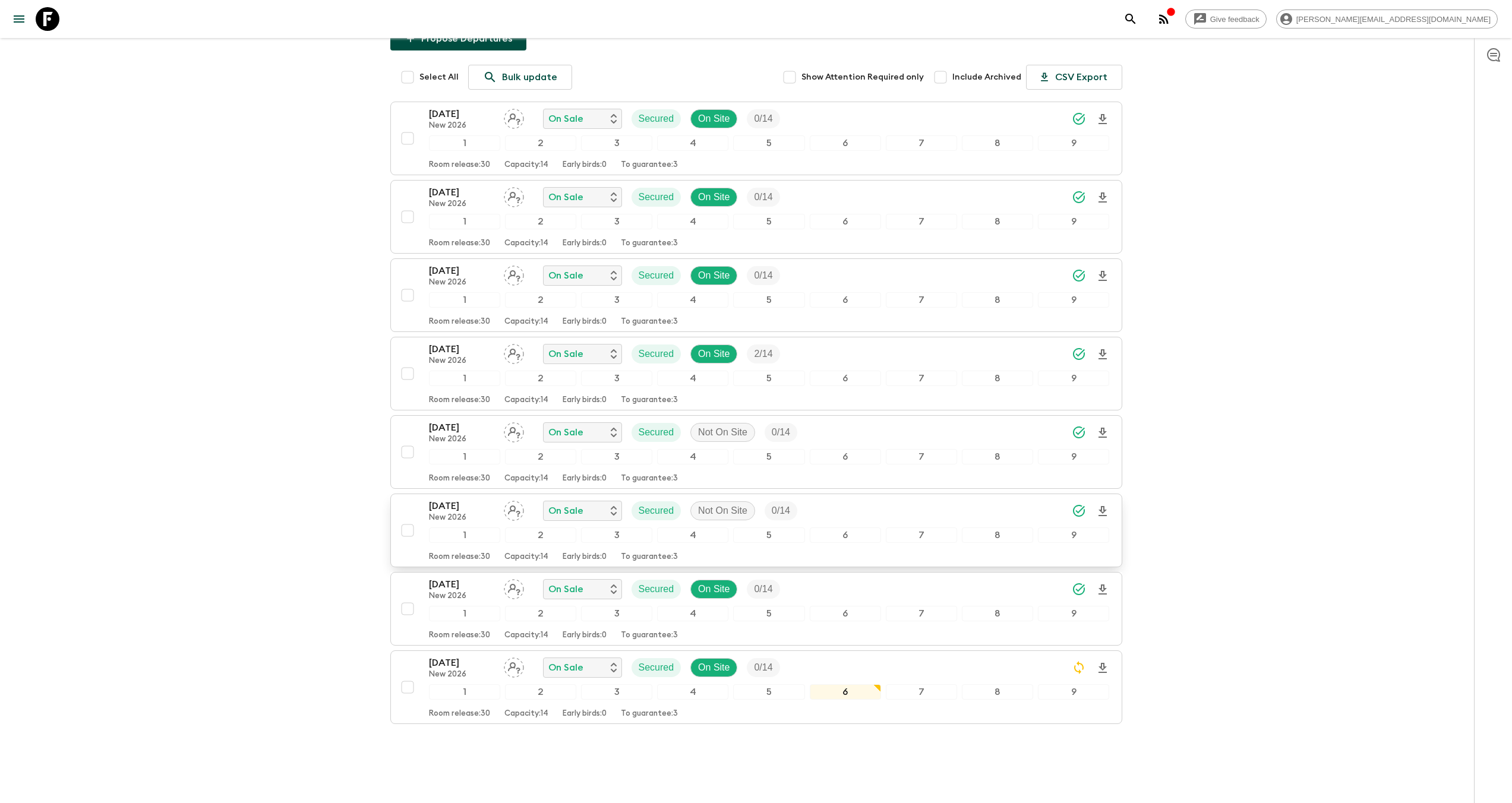
scroll to position [181, 0]
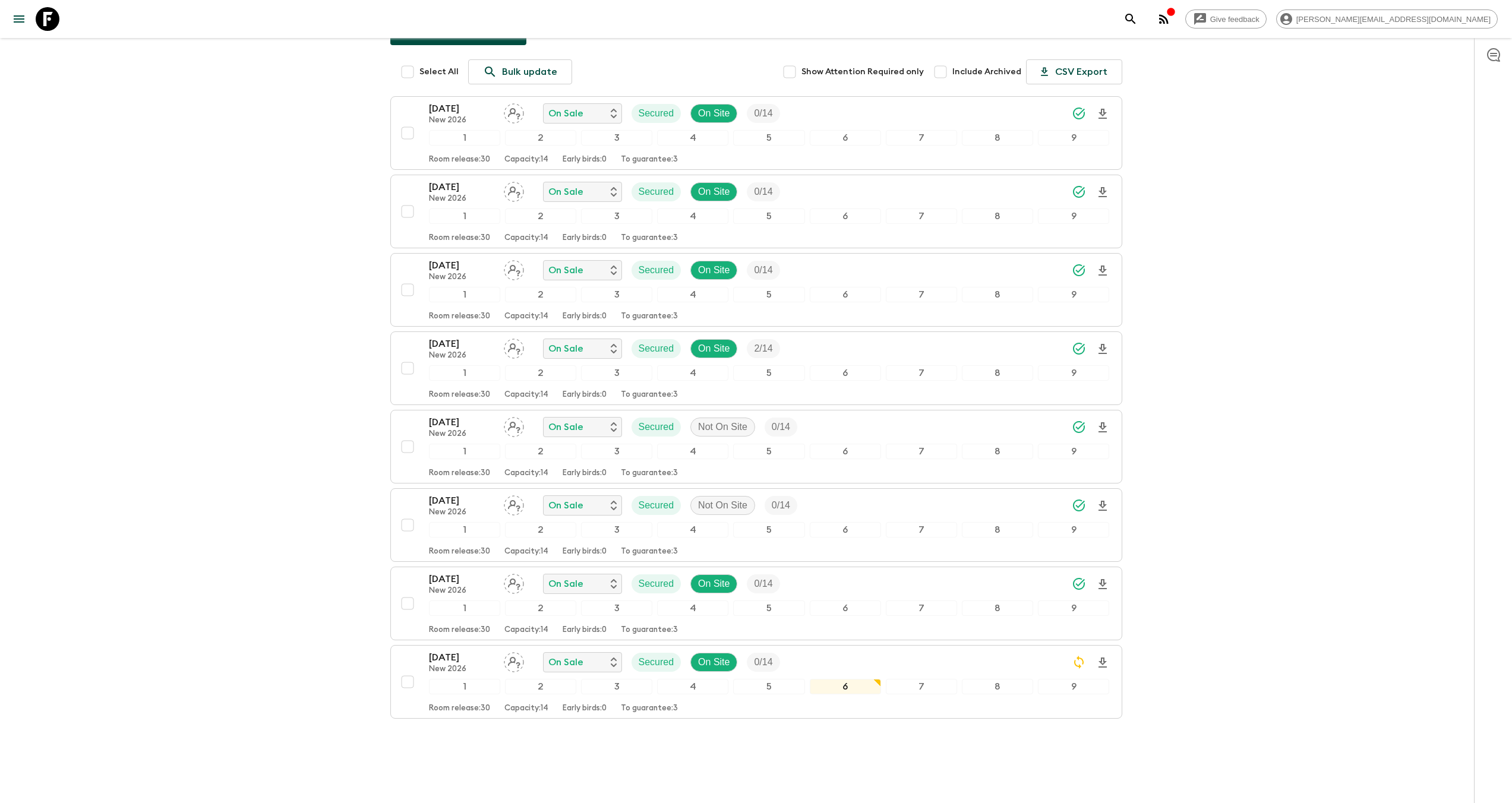
click at [52, 22] on icon at bounding box center [47, 18] width 24 height 24
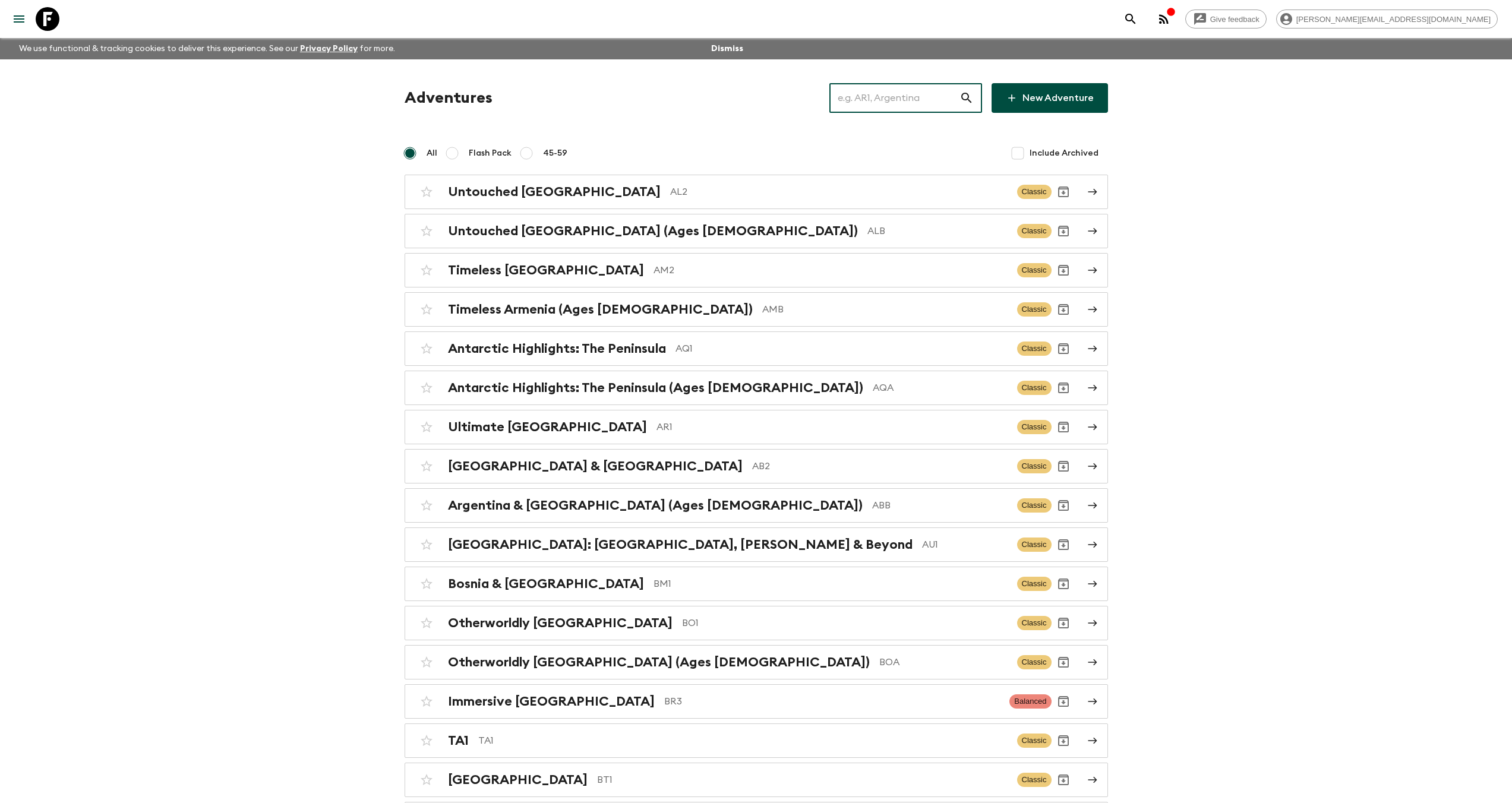
click at [923, 92] on input "text" at bounding box center [894, 98] width 130 height 33
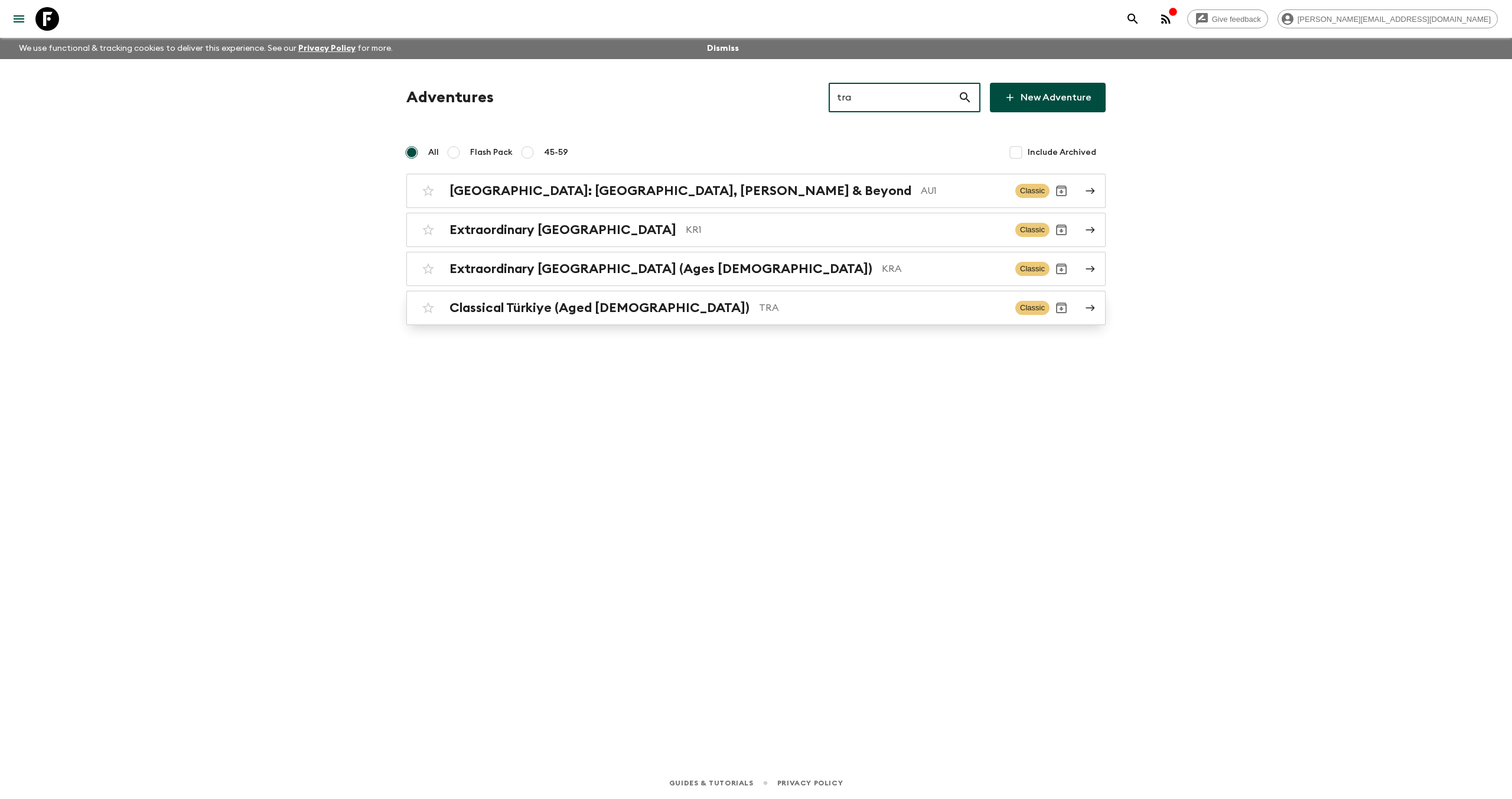
type input "tra"
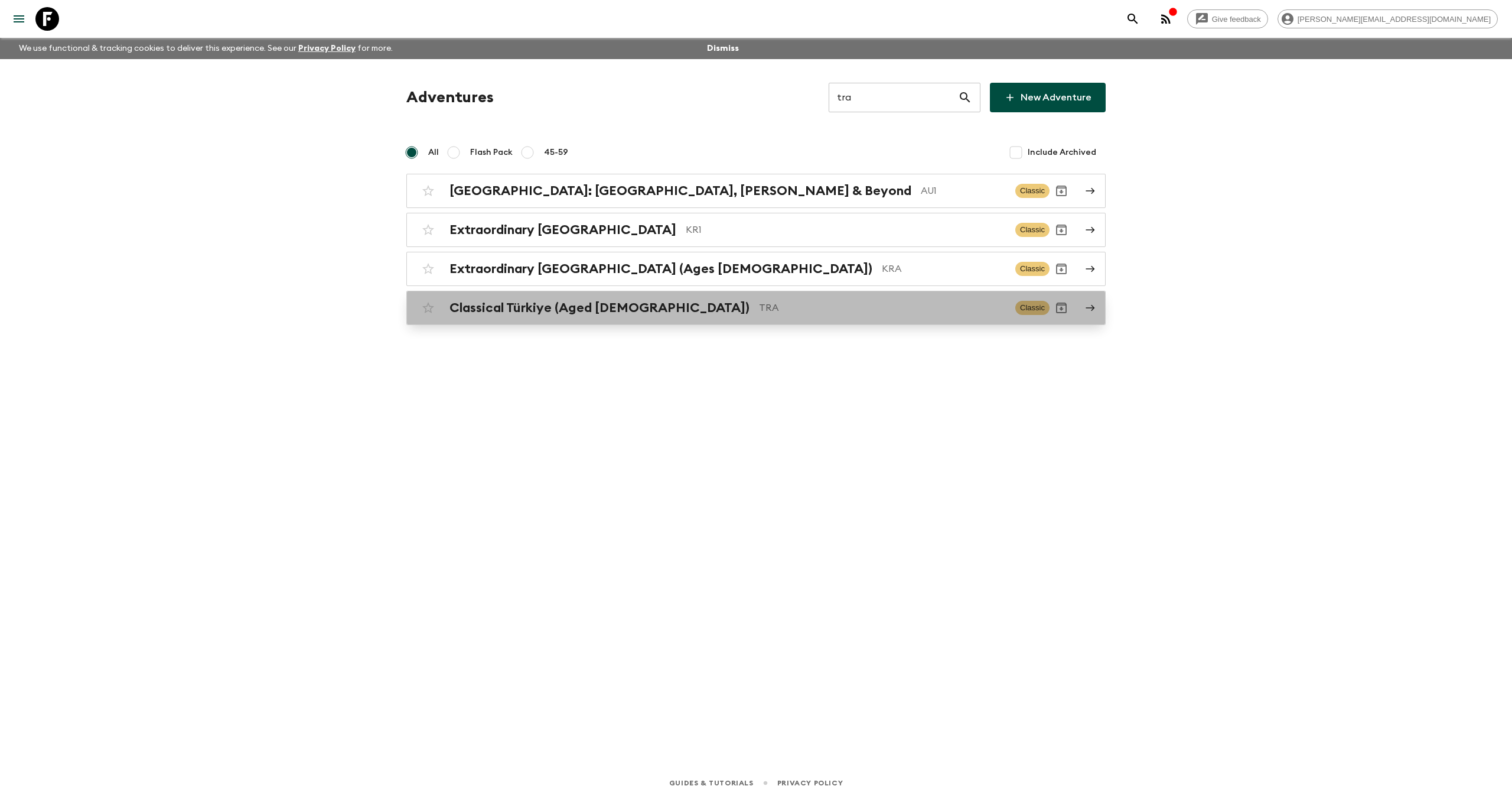
click at [759, 307] on p "TRA" at bounding box center [882, 307] width 247 height 14
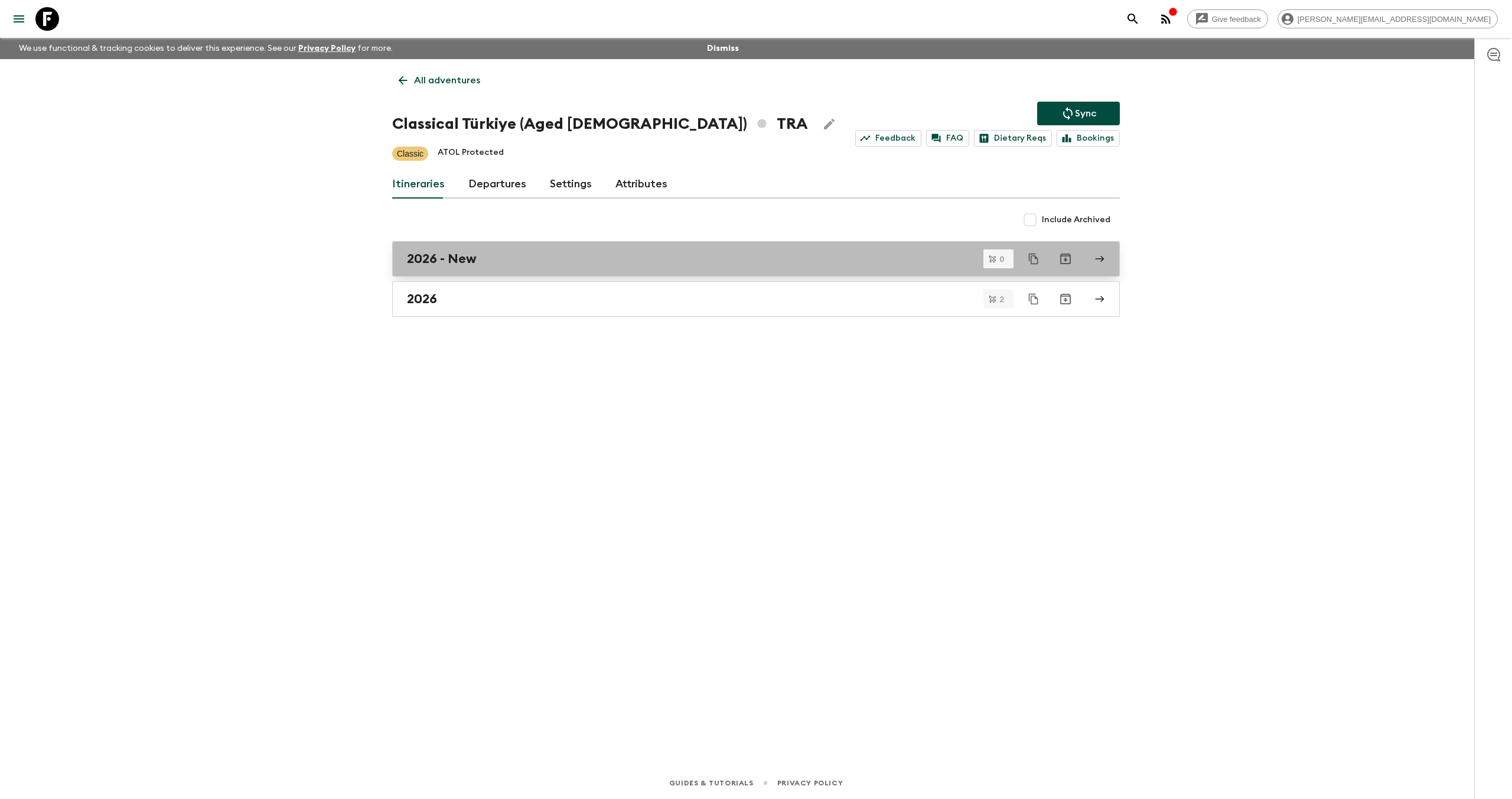
click at [489, 260] on div "2026 - New" at bounding box center [745, 259] width 676 height 16
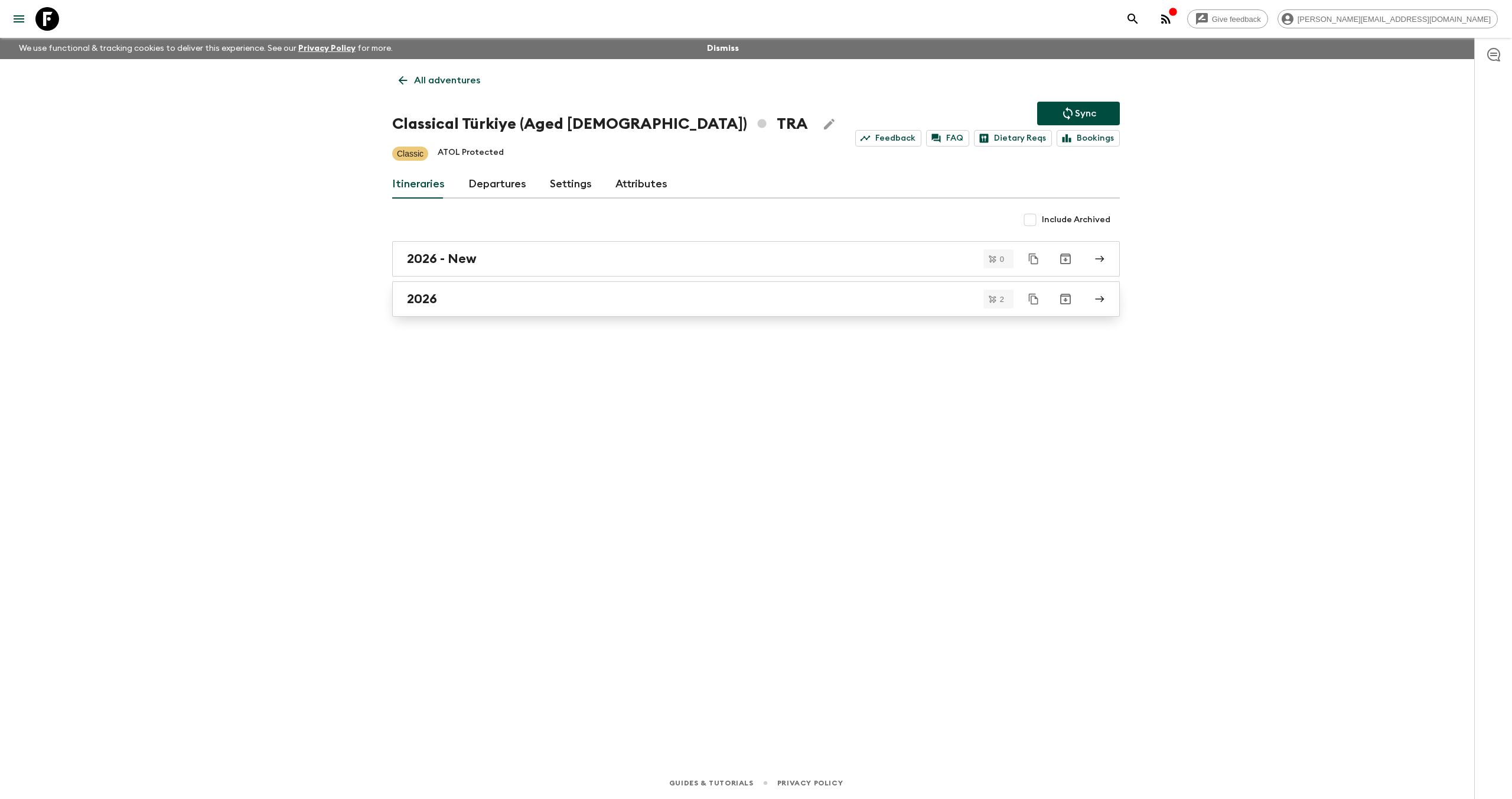
click at [482, 300] on div "2026" at bounding box center [745, 299] width 676 height 16
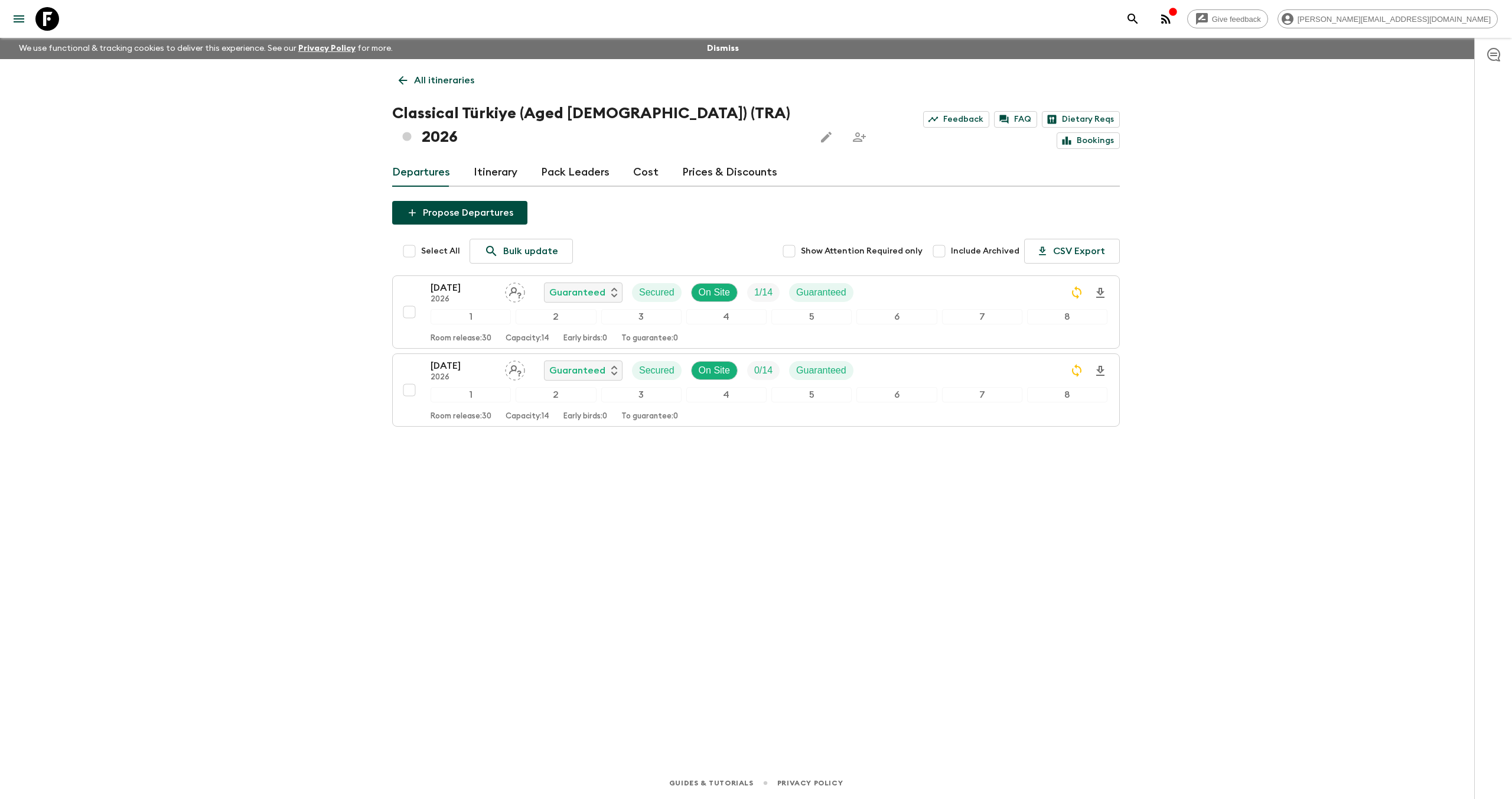
click at [51, 20] on icon at bounding box center [47, 18] width 24 height 24
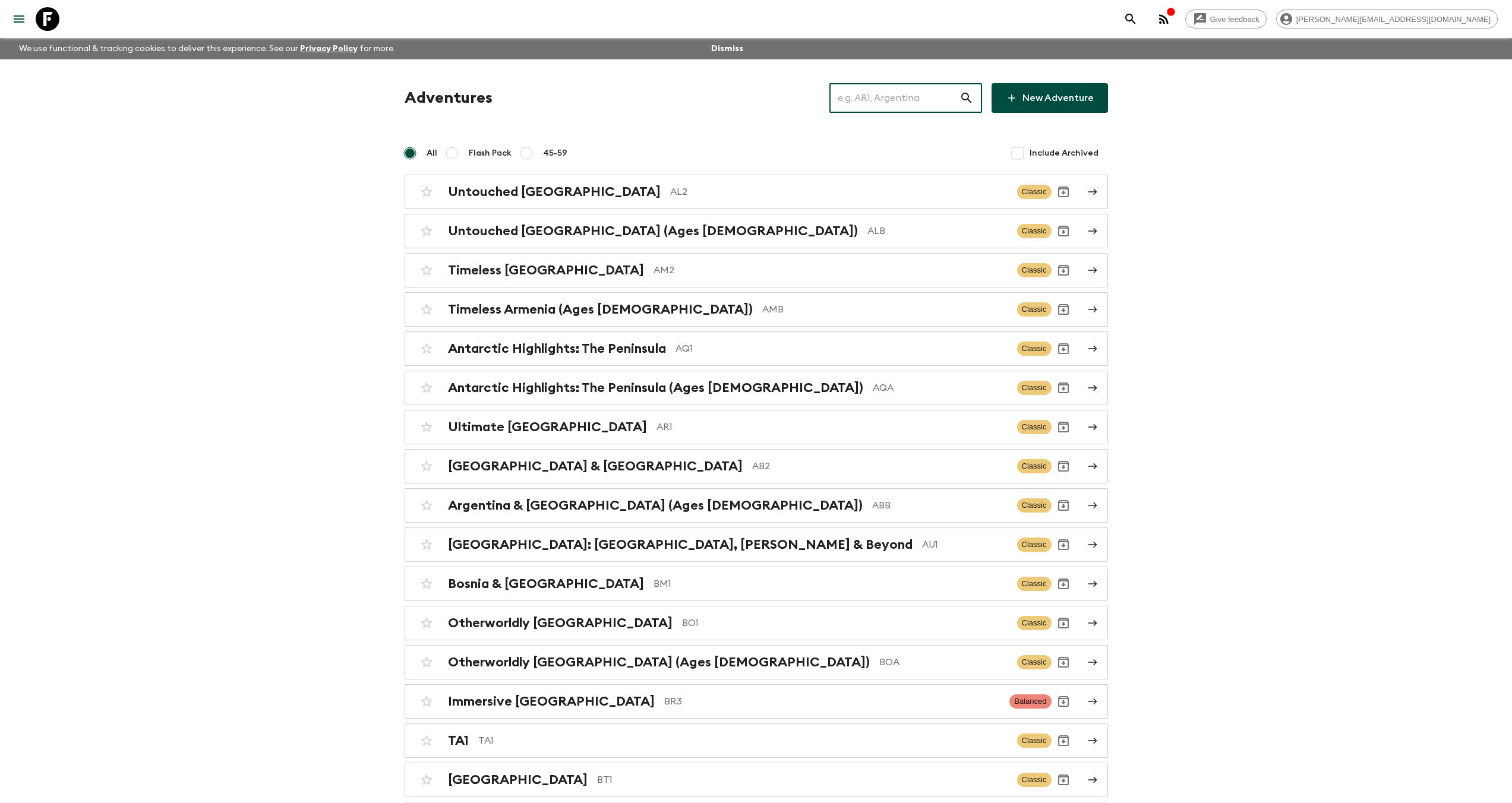
click at [877, 96] on input "text" at bounding box center [894, 98] width 130 height 33
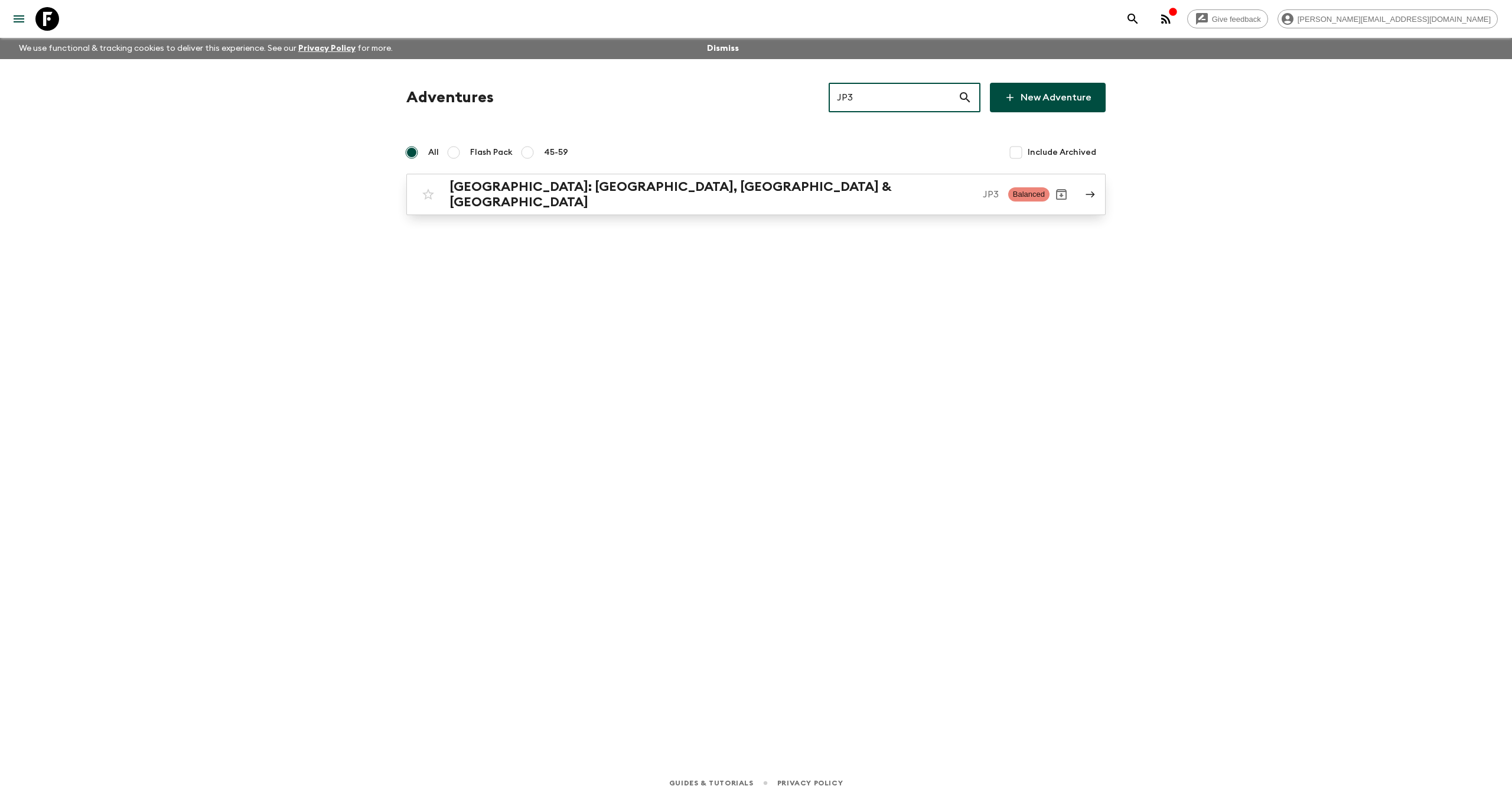
type input "JP3"
click at [620, 194] on h2 "[GEOGRAPHIC_DATA]: [GEOGRAPHIC_DATA], [GEOGRAPHIC_DATA] & [GEOGRAPHIC_DATA]" at bounding box center [711, 194] width 524 height 30
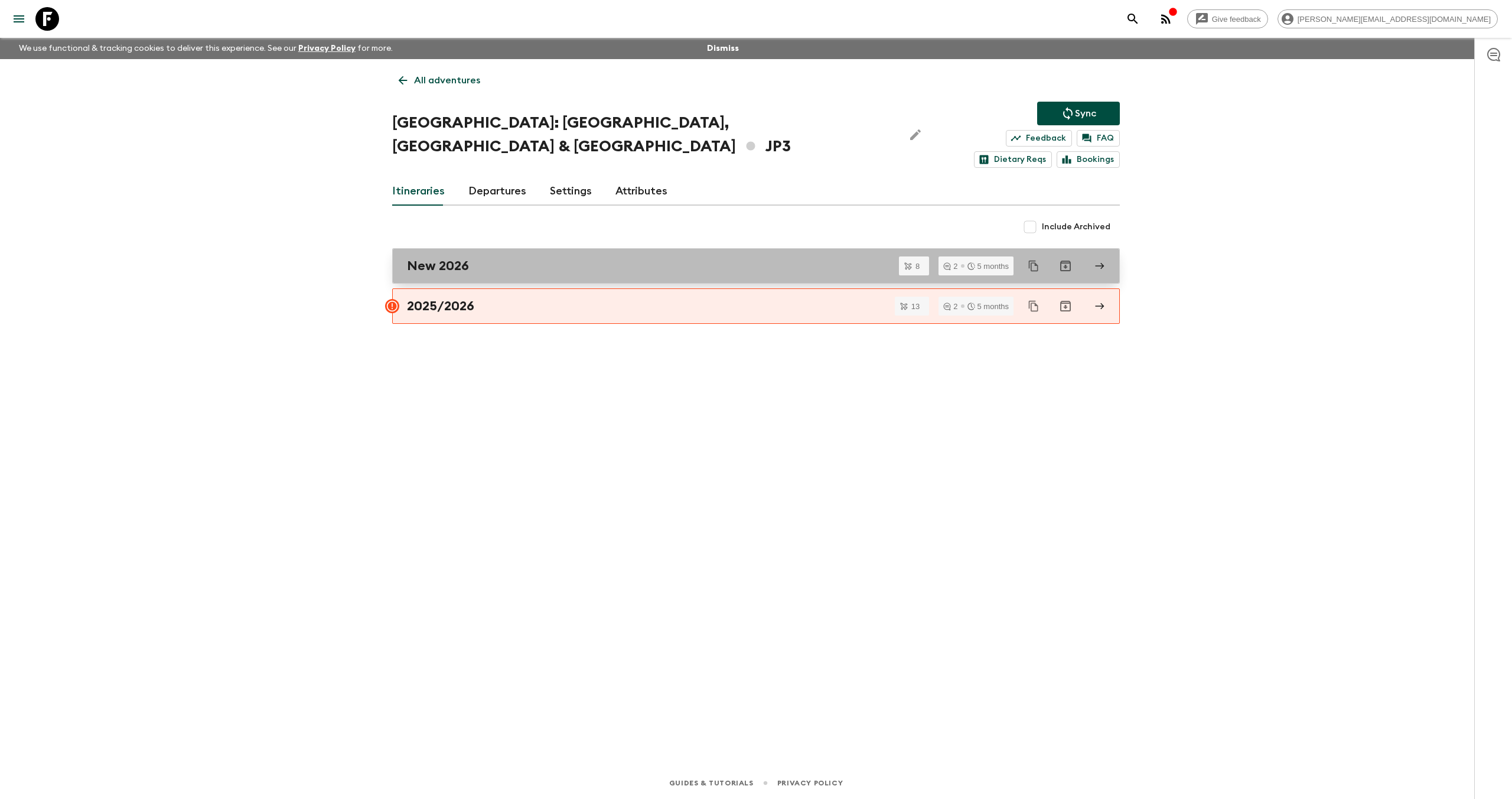
click at [504, 258] on div "New 2026" at bounding box center [745, 265] width 676 height 16
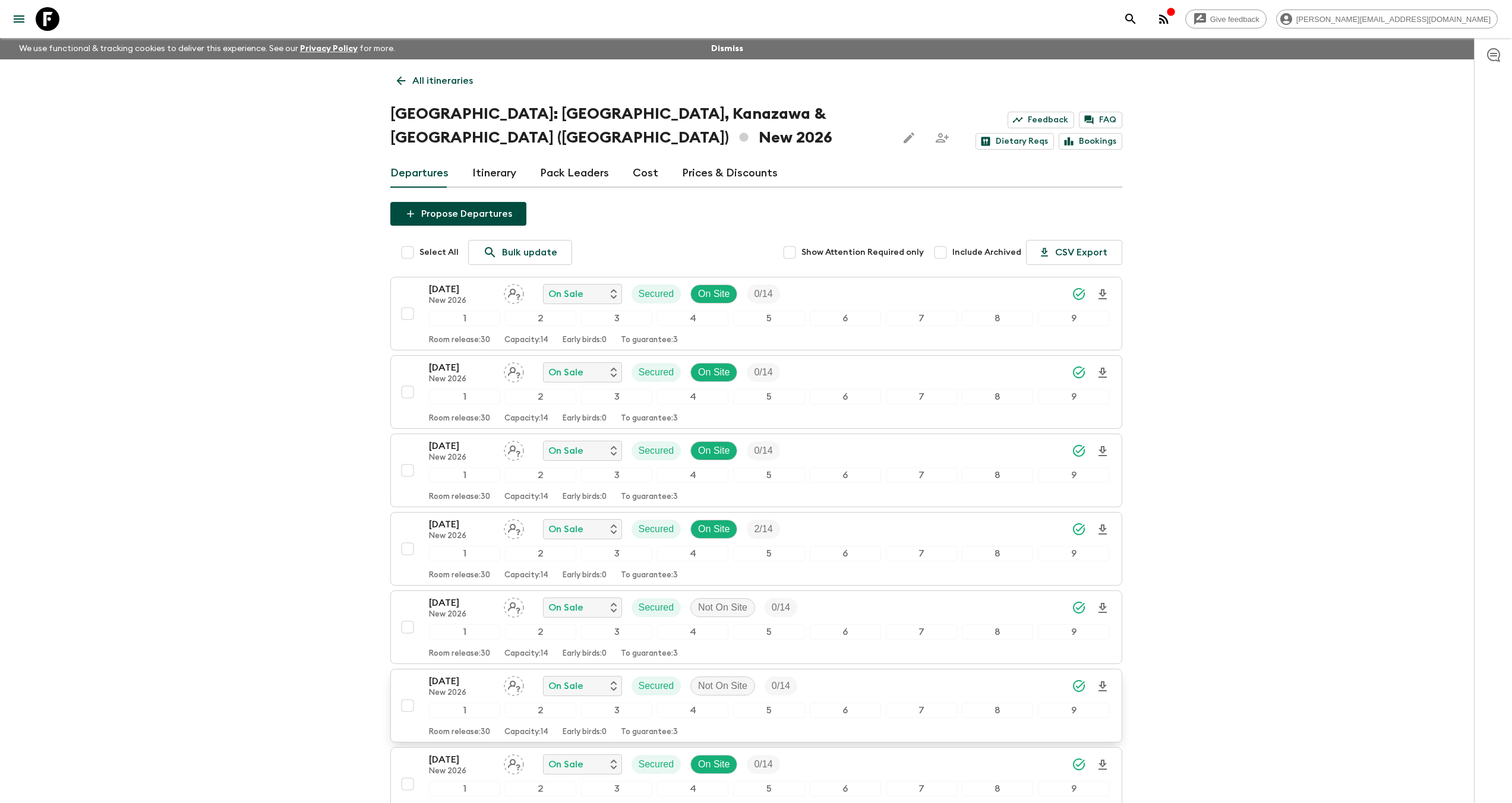
scroll to position [181, 0]
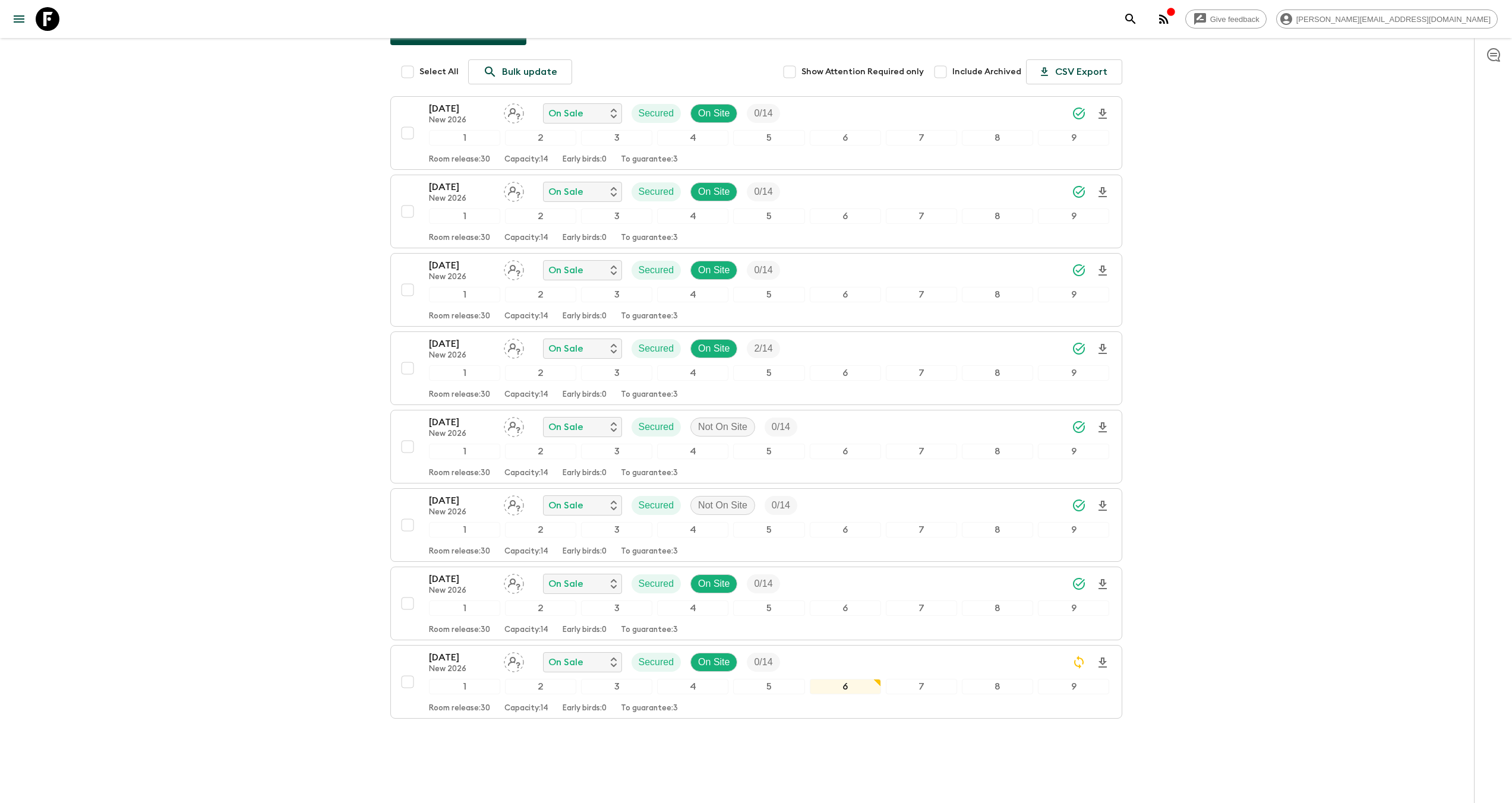
click at [57, 25] on icon at bounding box center [47, 18] width 24 height 24
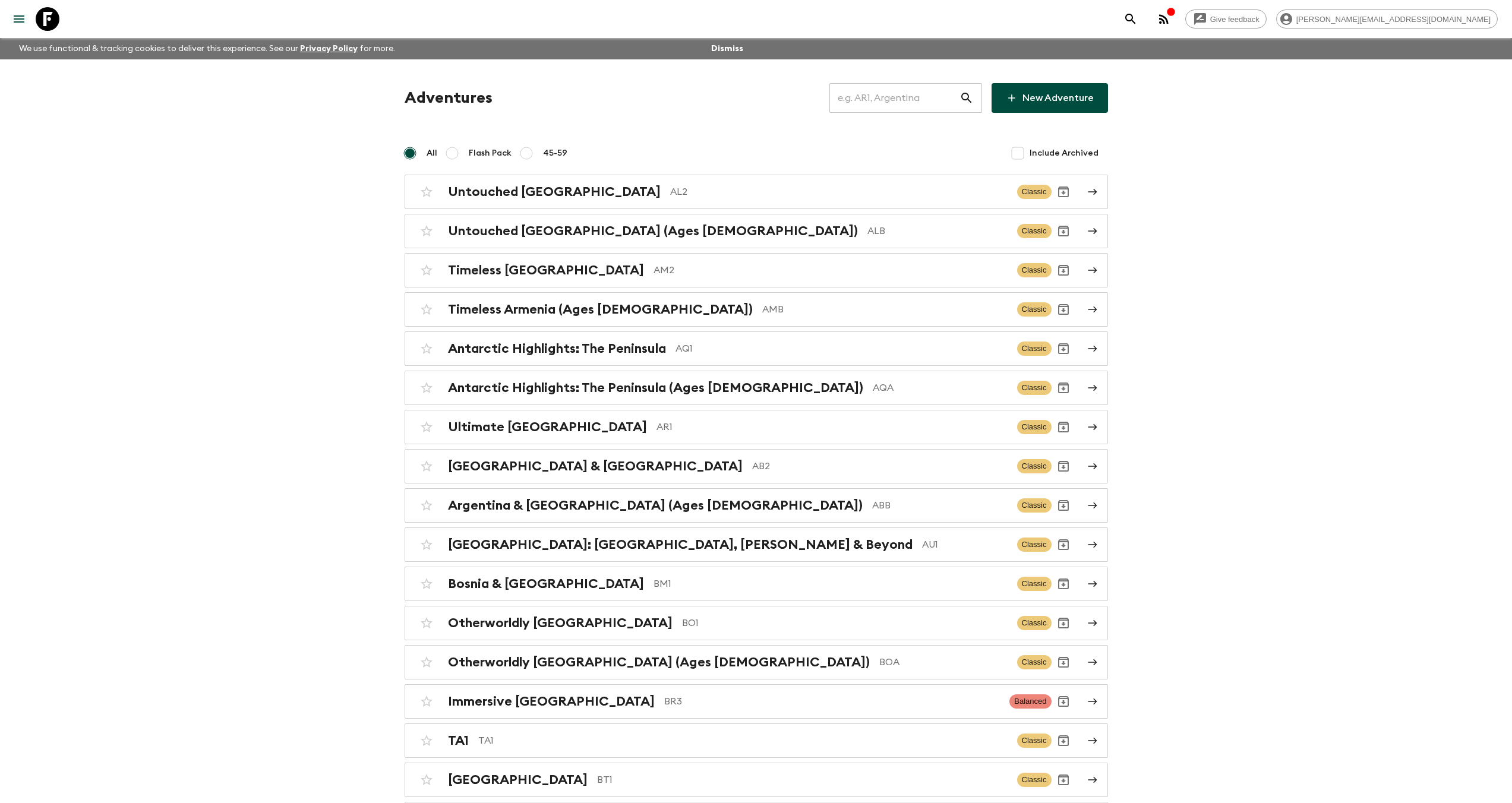
click at [900, 94] on input "text" at bounding box center [894, 98] width 130 height 33
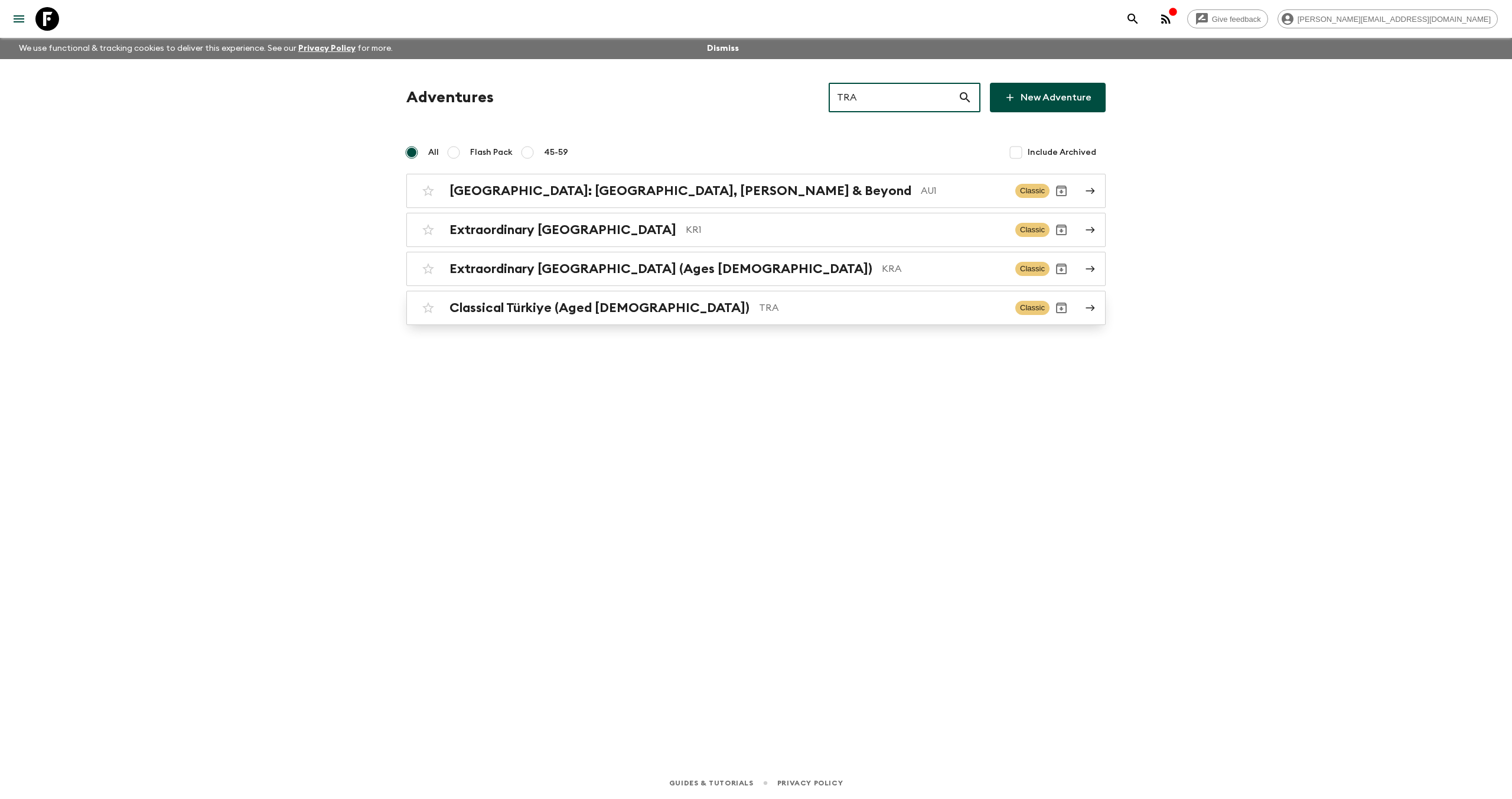
type input "TRA"
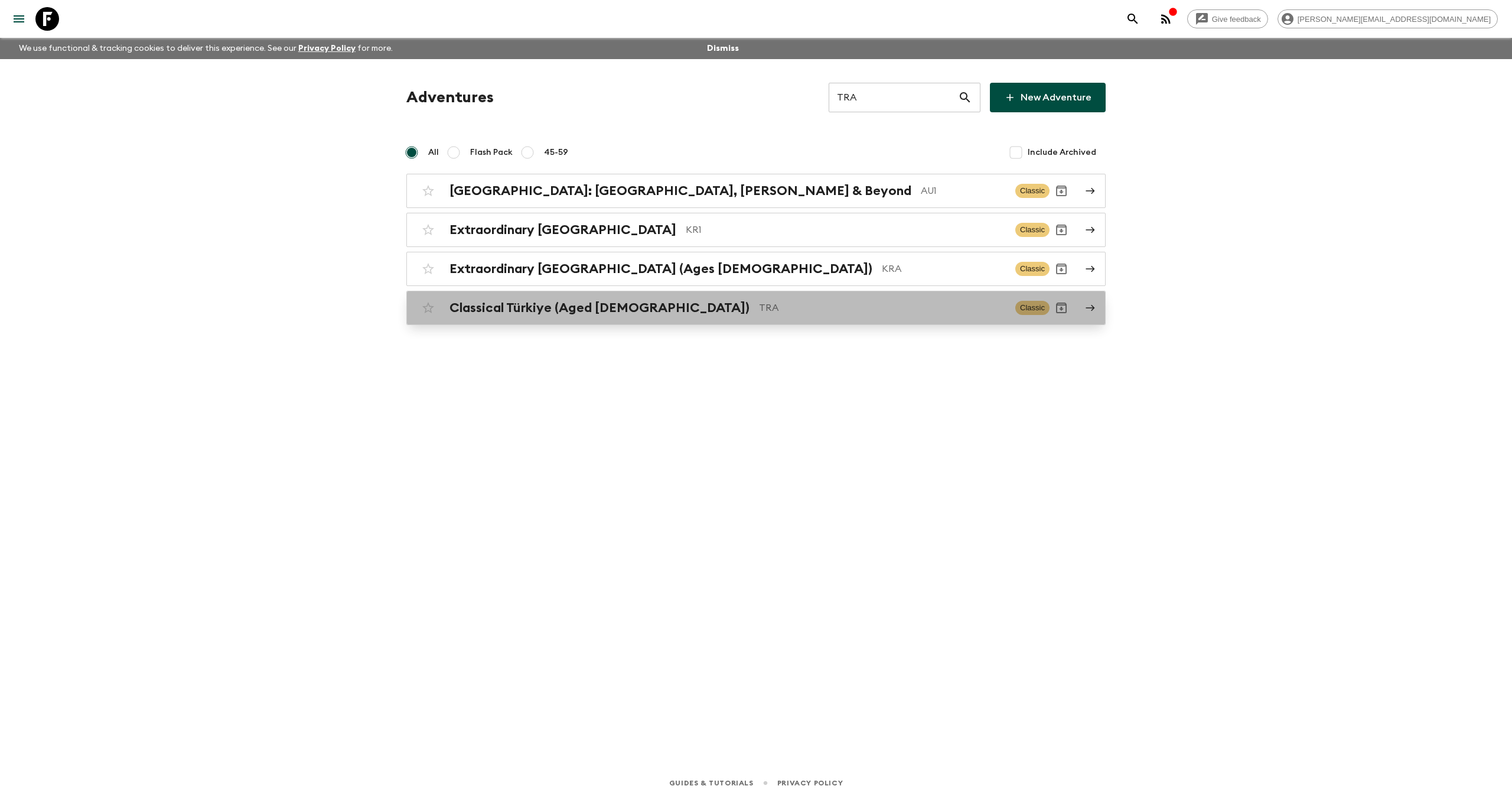
click at [759, 305] on p "TRA" at bounding box center [882, 307] width 247 height 14
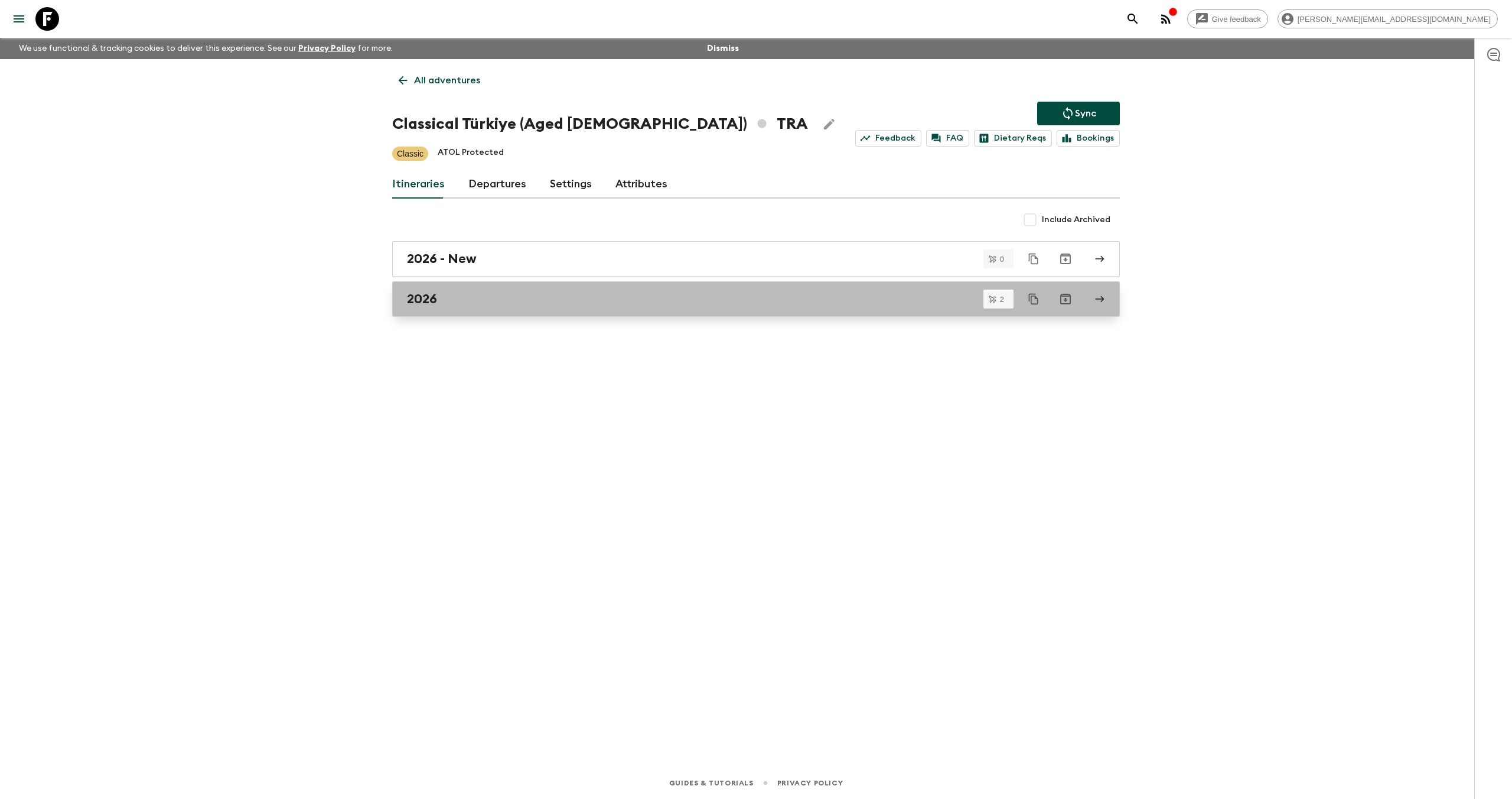
click at [529, 290] on link "2026" at bounding box center [756, 299] width 728 height 35
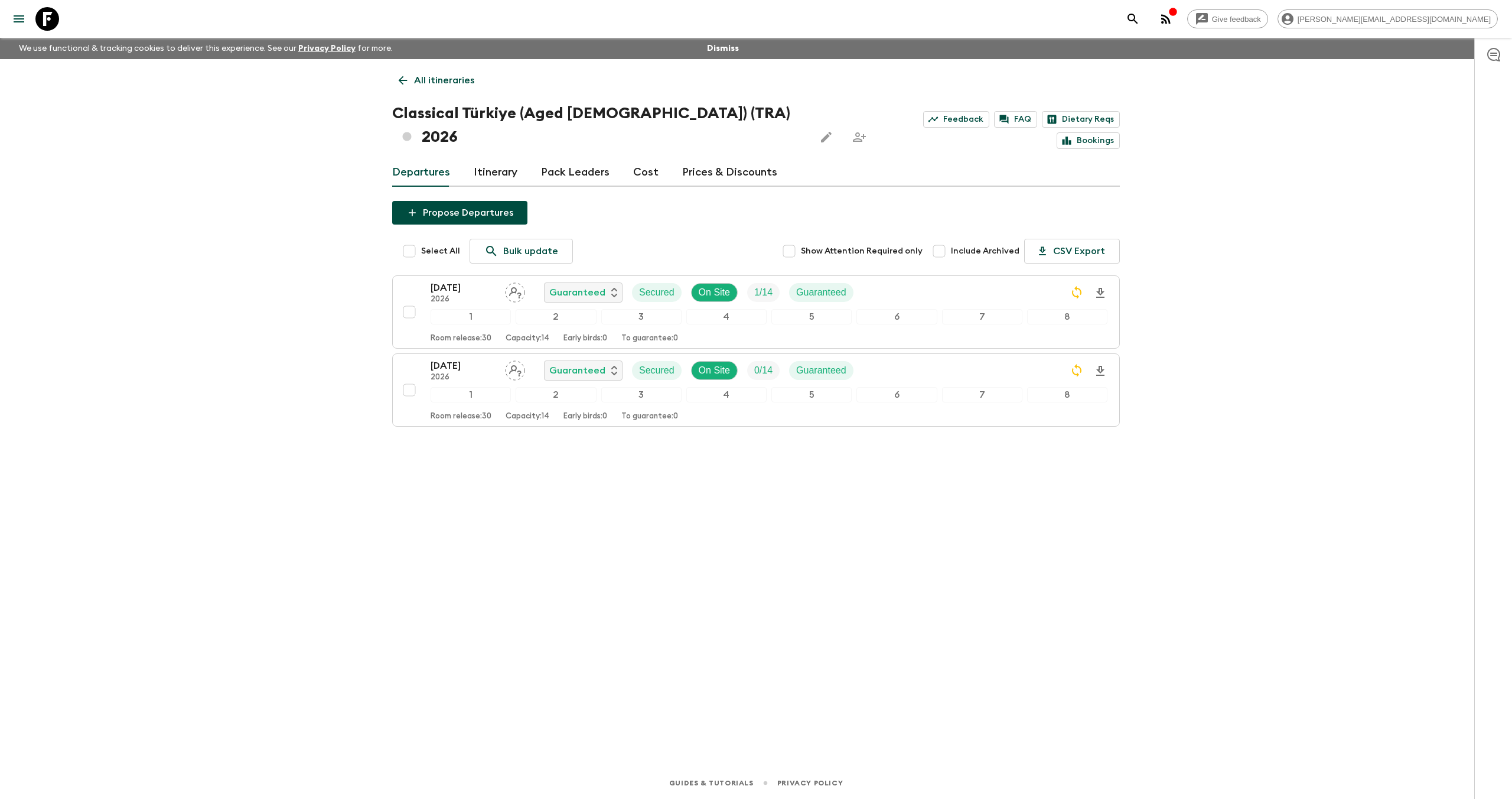
click at [53, 22] on icon at bounding box center [47, 18] width 24 height 24
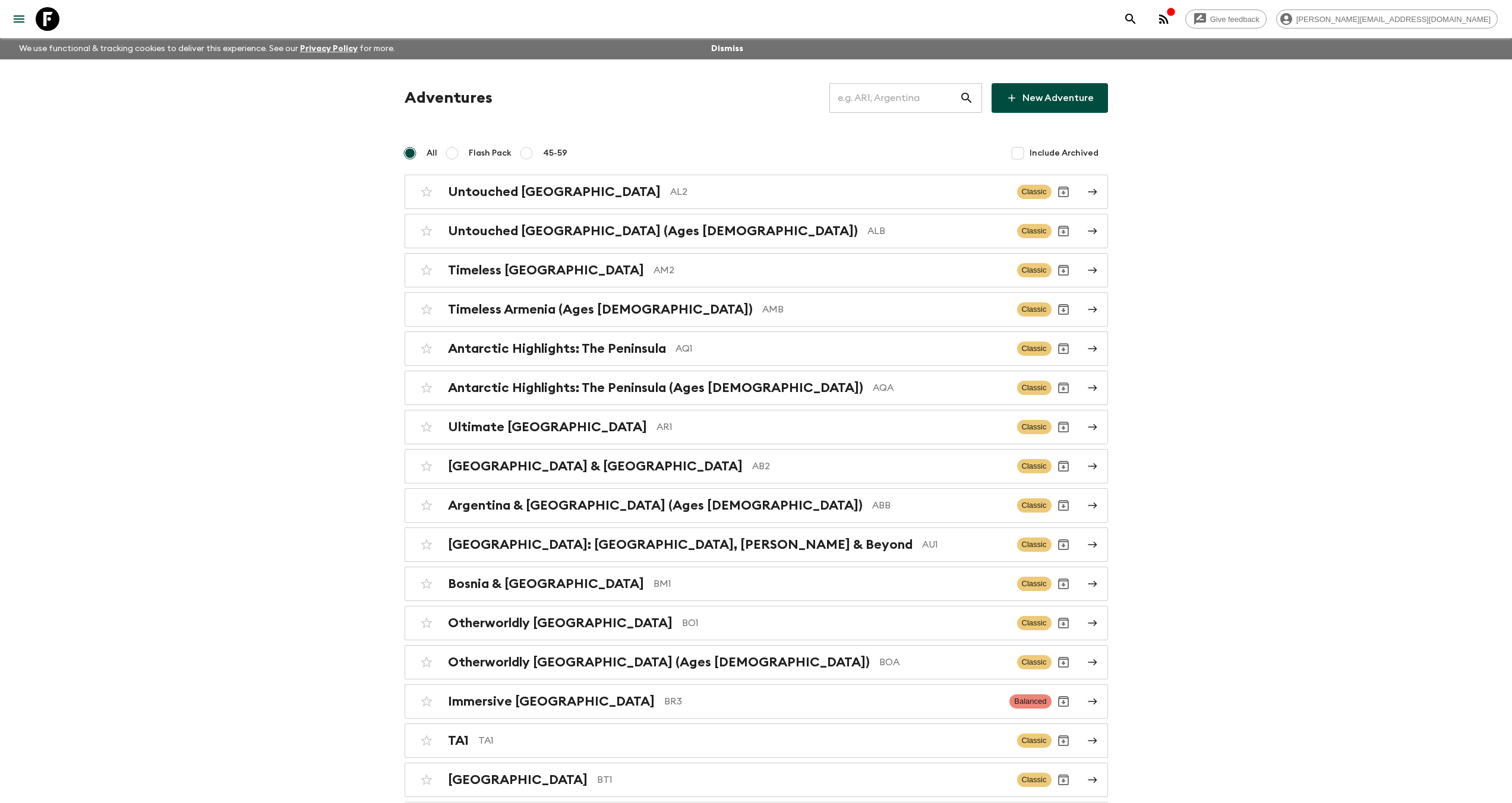
click at [877, 96] on input "text" at bounding box center [894, 98] width 130 height 33
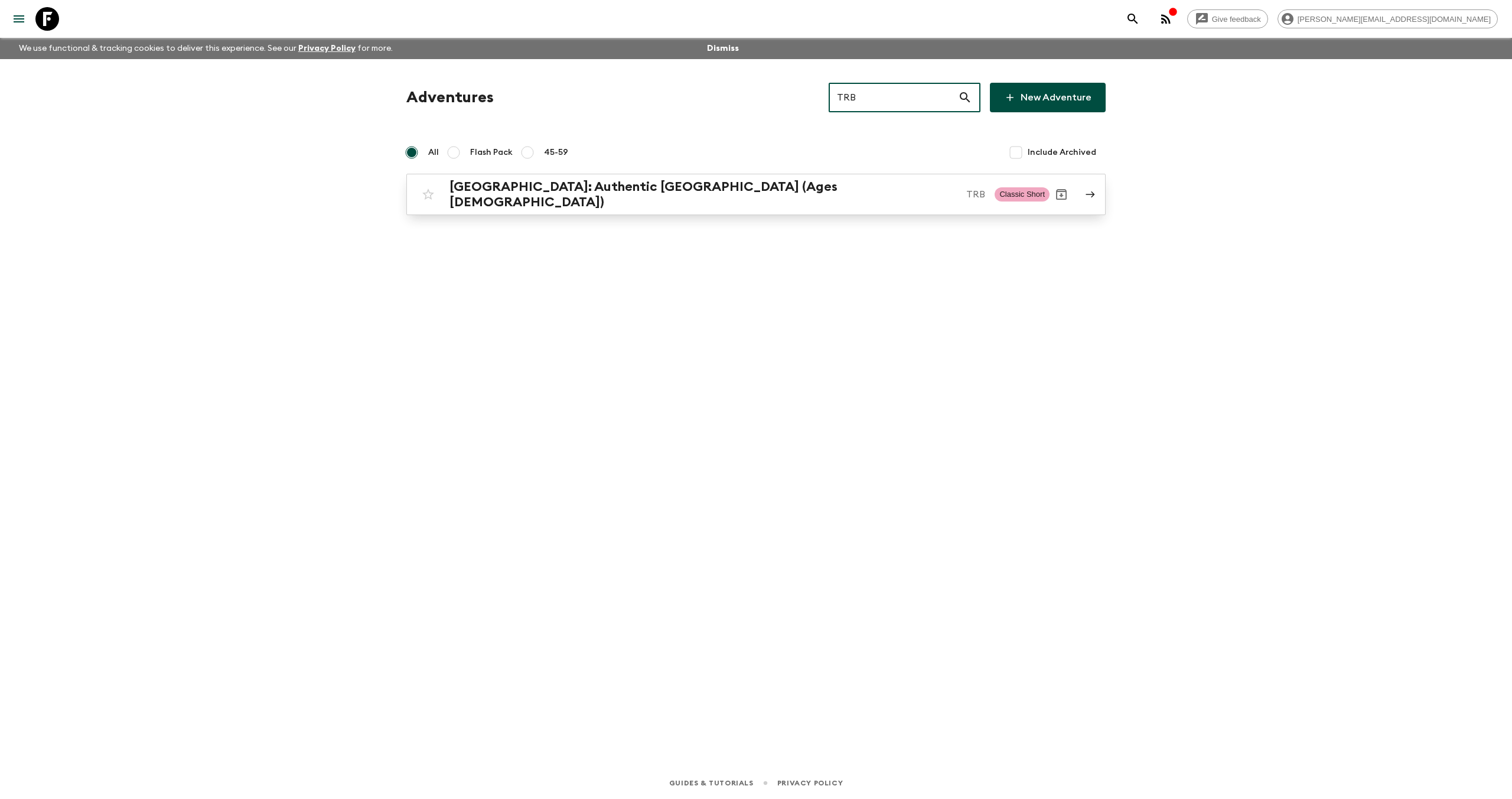
type input "TRB"
click at [680, 195] on h2 "[GEOGRAPHIC_DATA]: Authentic [GEOGRAPHIC_DATA] (Ages [DEMOGRAPHIC_DATA])" at bounding box center [703, 194] width 508 height 30
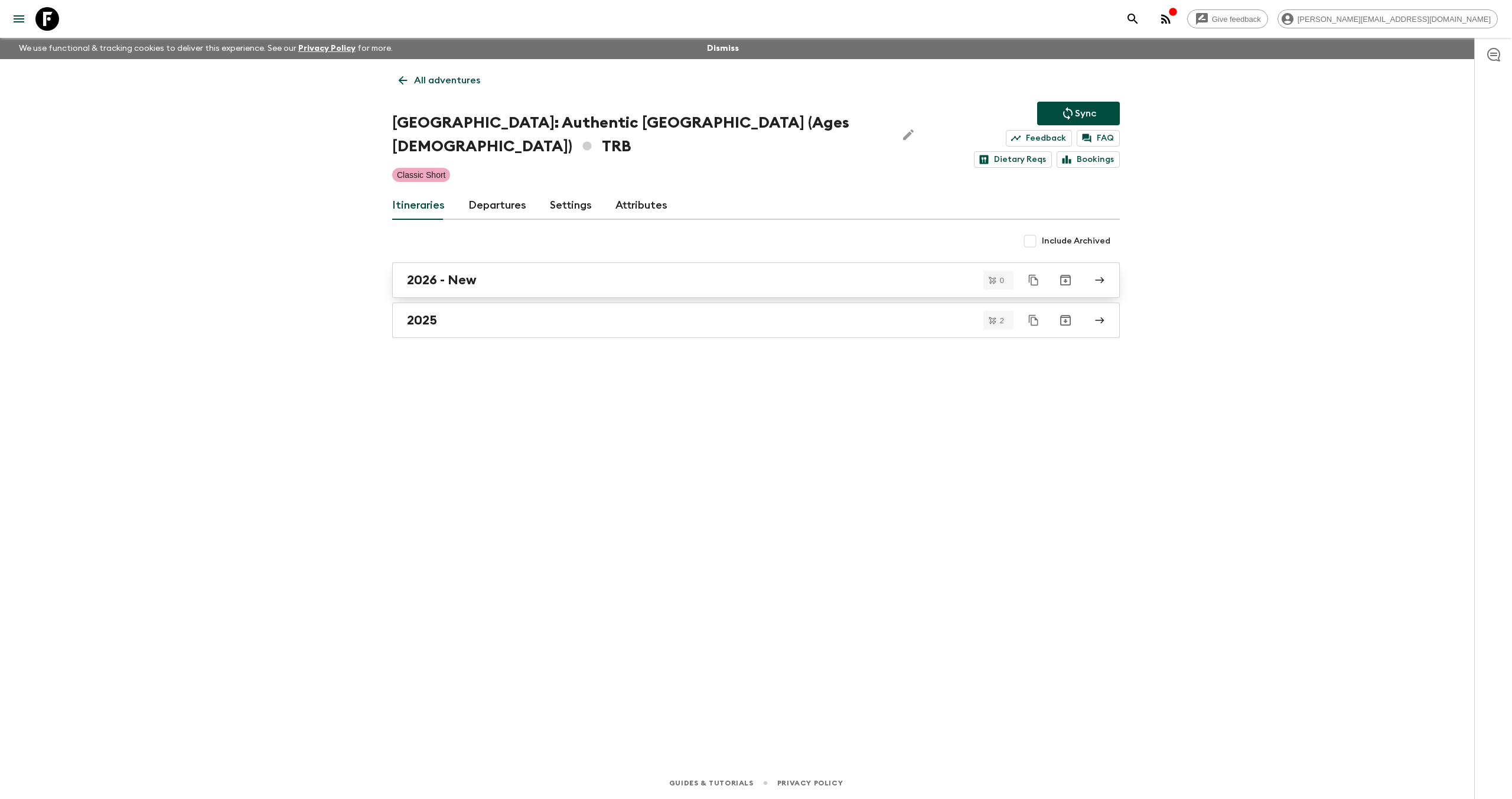
click at [526, 272] on div "2026 - New" at bounding box center [745, 280] width 676 height 16
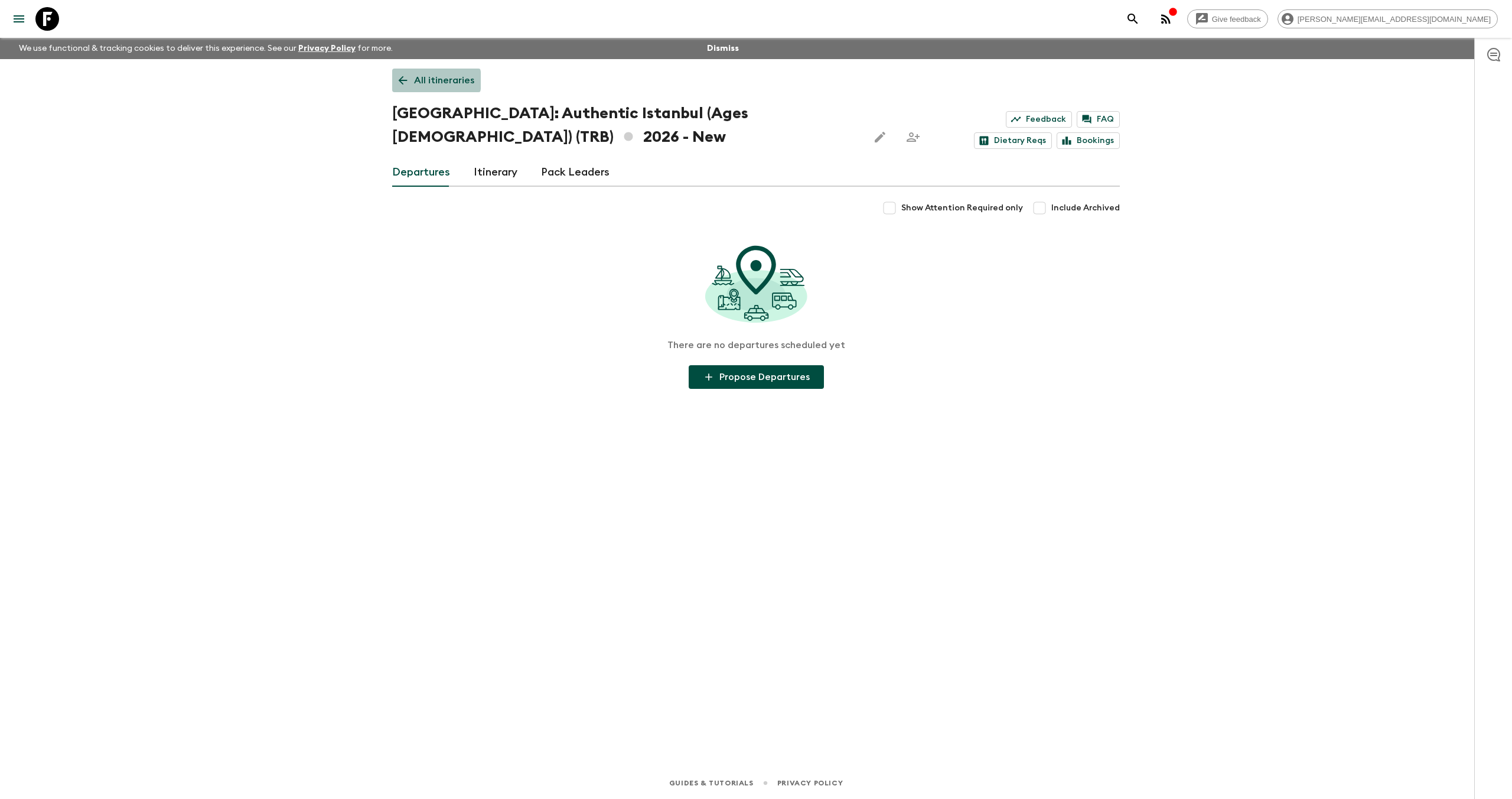
click at [420, 80] on p "All itineraries" at bounding box center [443, 80] width 60 height 14
